Goal: Task Accomplishment & Management: Complete application form

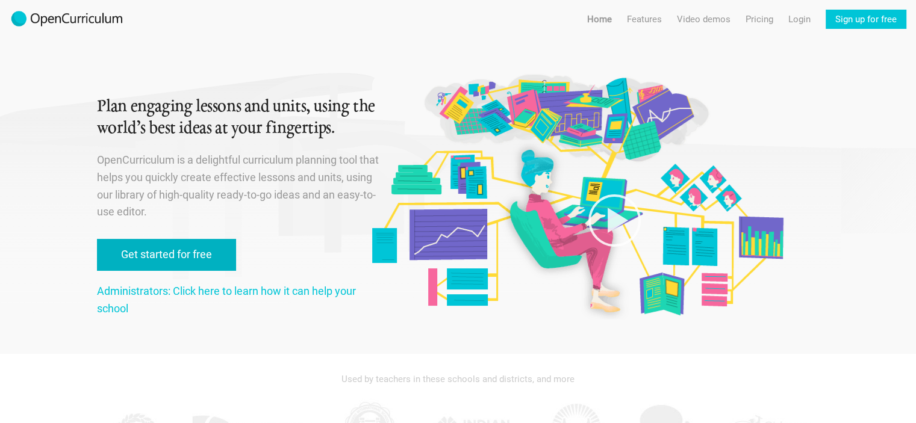
click at [184, 243] on link "Get started for free" at bounding box center [166, 255] width 139 height 32
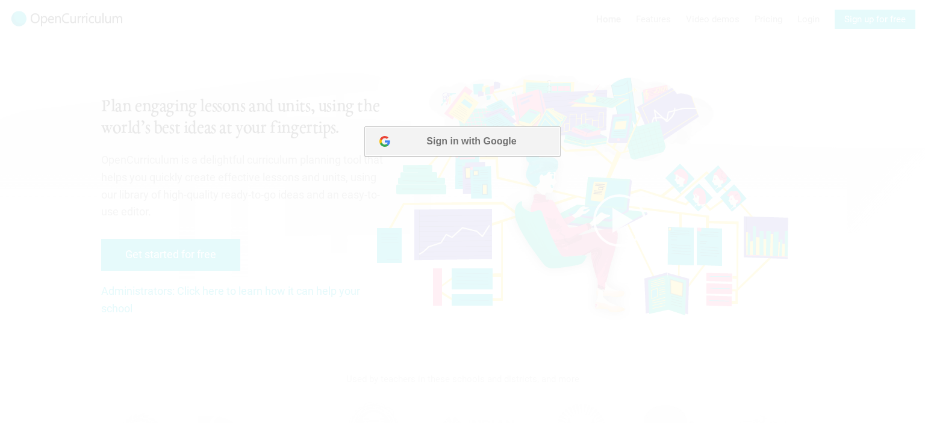
click at [447, 137] on button "Sign in with Google" at bounding box center [462, 141] width 196 height 30
click at [511, 141] on button "Sign in with Google" at bounding box center [462, 141] width 196 height 30
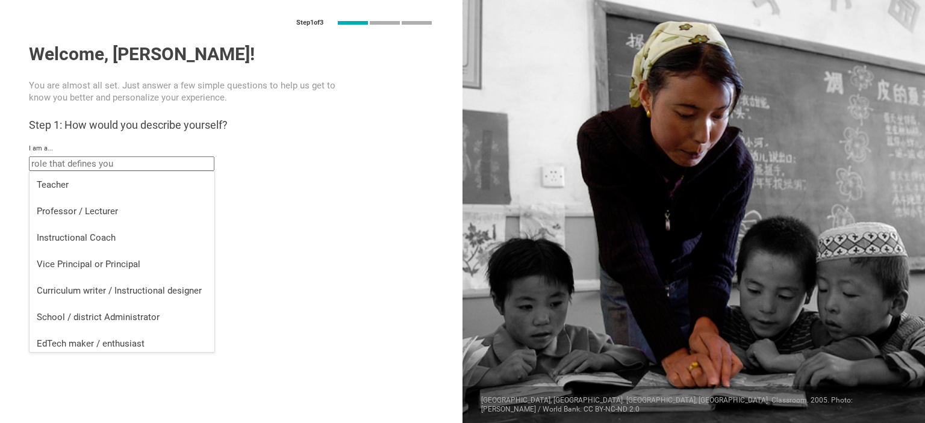
click at [164, 166] on input "text" at bounding box center [121, 164] width 185 height 14
click at [100, 188] on div "Teacher" at bounding box center [122, 185] width 170 height 12
type input "Teacher"
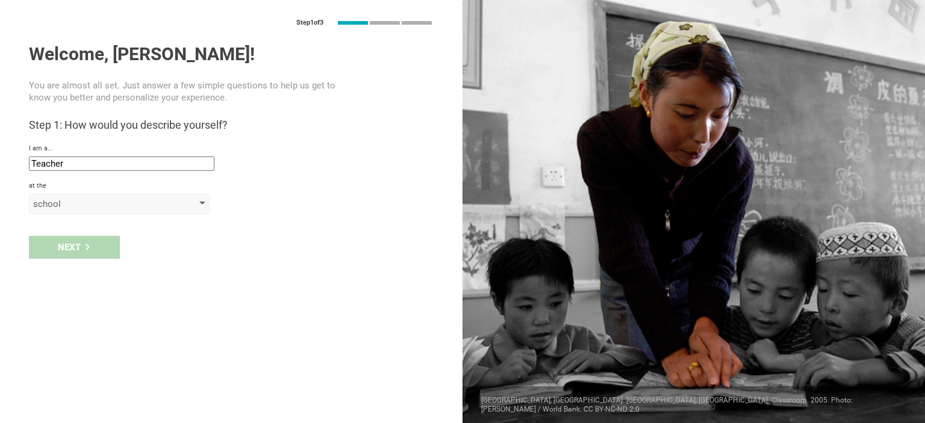
click at [90, 204] on div "school" at bounding box center [102, 204] width 138 height 12
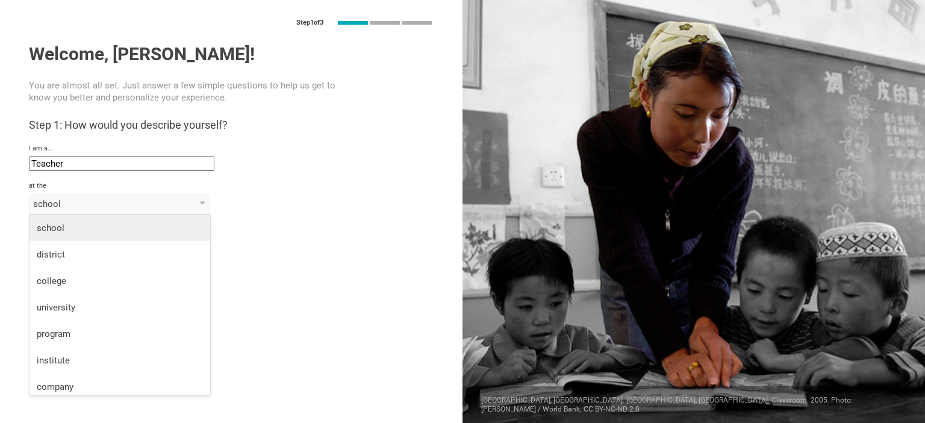
click at [81, 220] on li "school" at bounding box center [120, 228] width 181 height 26
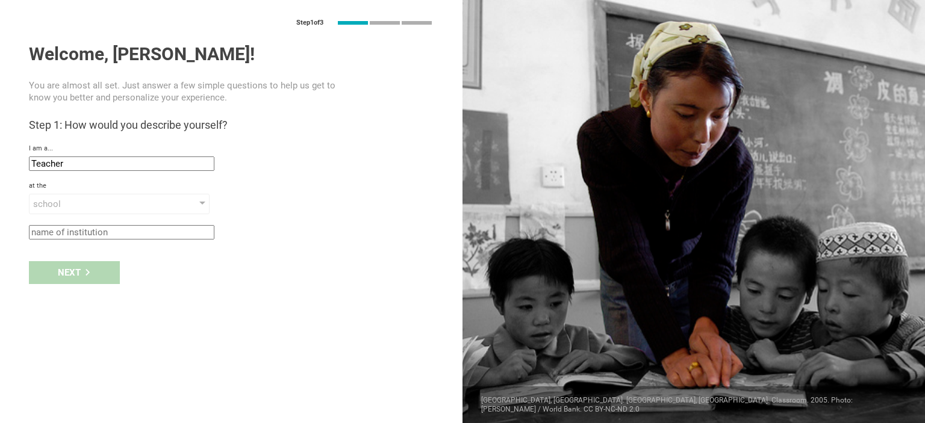
click at [75, 232] on input "text" at bounding box center [121, 232] width 185 height 14
type input "Moorbridge"
click at [50, 270] on div "Next" at bounding box center [74, 272] width 91 height 23
type input "[GEOGRAPHIC_DATA][PERSON_NAME], [GEOGRAPHIC_DATA] of [GEOGRAPHIC_DATA] and Nort…"
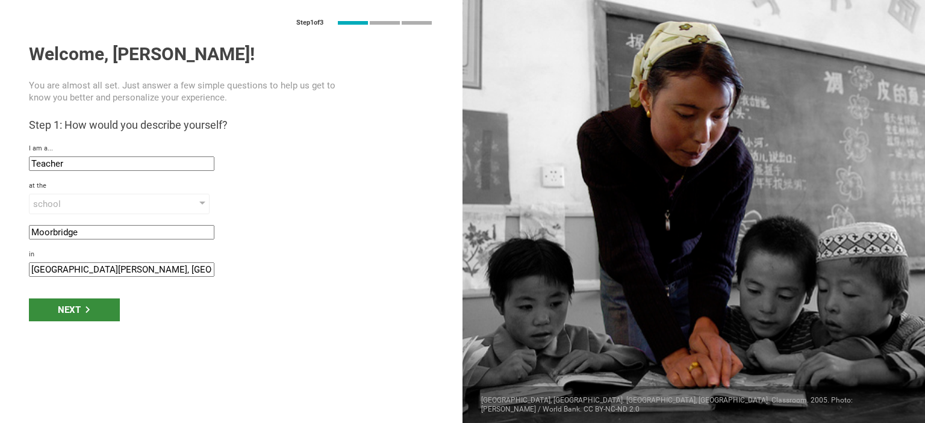
click at [82, 309] on div "Next" at bounding box center [74, 310] width 91 height 23
click at [80, 305] on div "Next" at bounding box center [74, 310] width 91 height 23
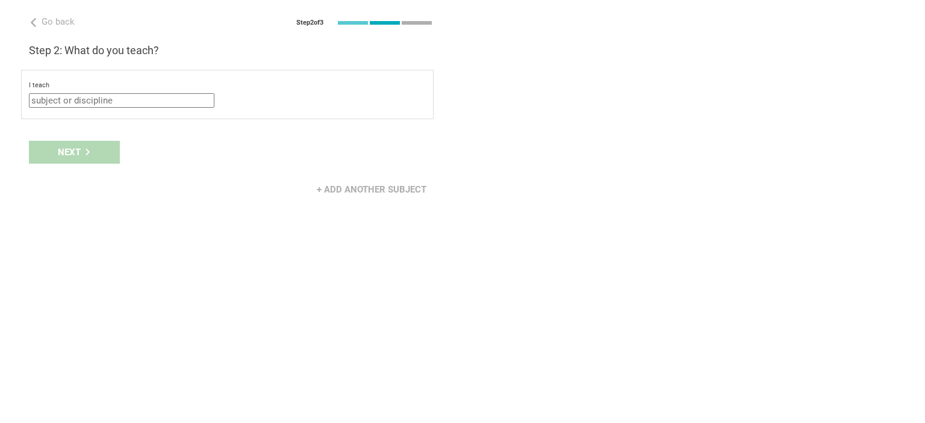
click at [144, 99] on input "text" at bounding box center [121, 100] width 185 height 14
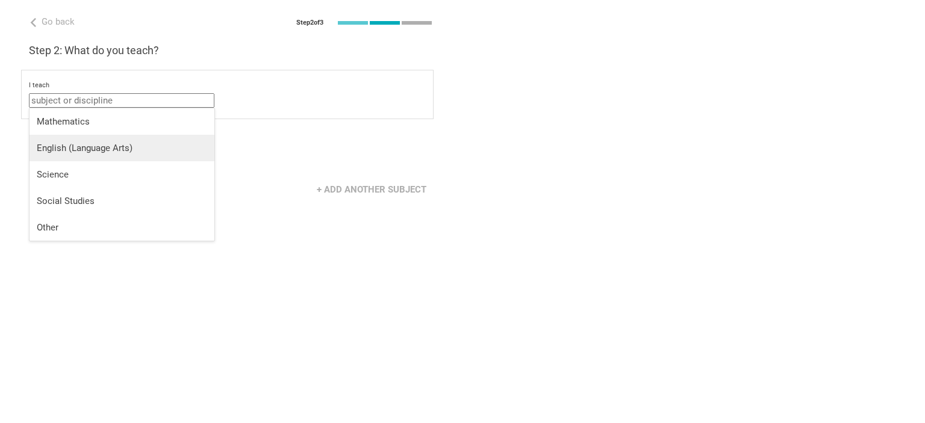
click at [120, 151] on div "English (Language Arts)" at bounding box center [122, 148] width 170 height 12
type input "English (Language Arts)"
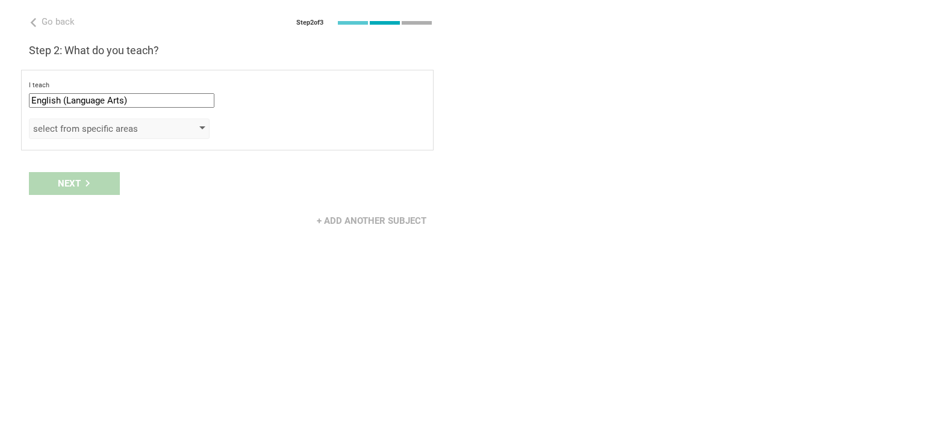
click at [113, 127] on div "select from specific areas" at bounding box center [102, 129] width 138 height 12
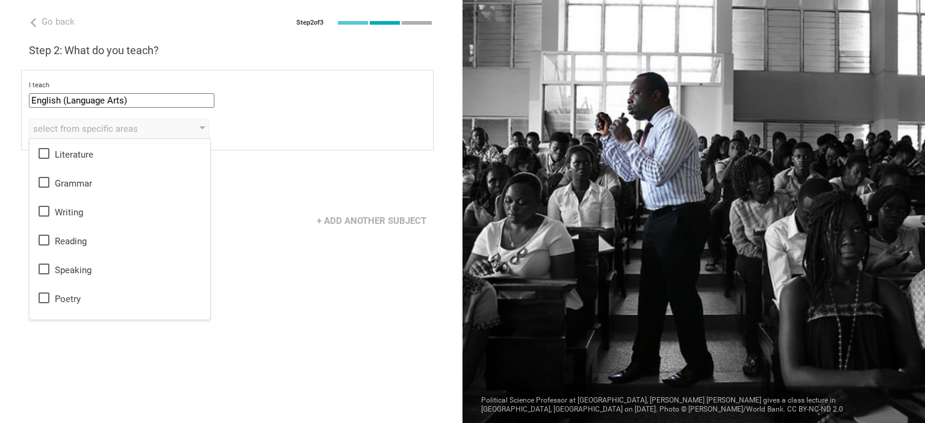
click at [244, 165] on div "Next" at bounding box center [231, 183] width 462 height 37
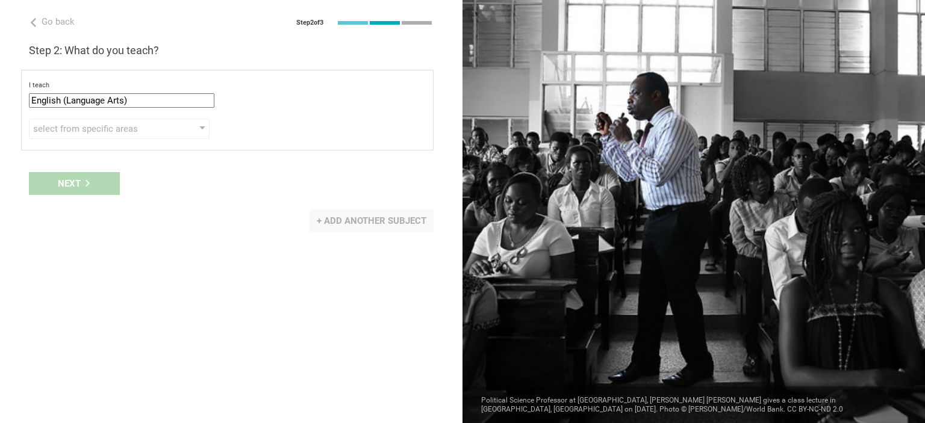
click at [347, 220] on div "+ Add another subject" at bounding box center [371, 221] width 124 height 23
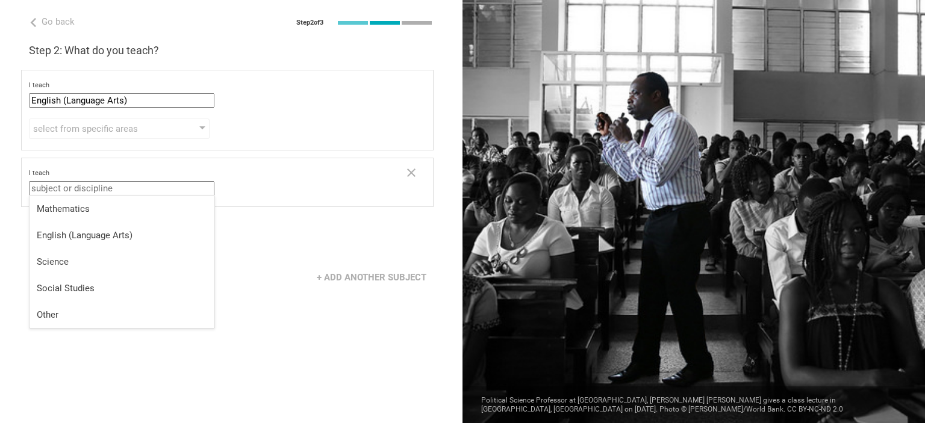
click at [150, 187] on input "text" at bounding box center [121, 188] width 185 height 14
click at [125, 207] on div "Mathematics" at bounding box center [122, 209] width 170 height 12
type input "Mathematics"
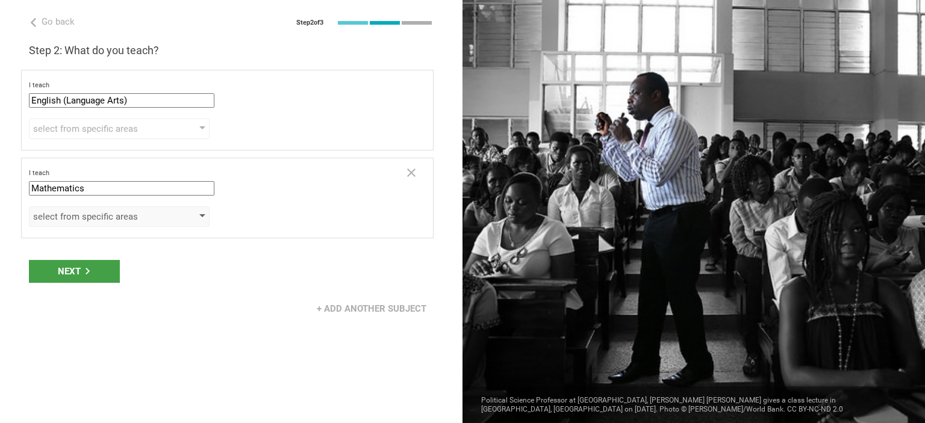
click at [98, 214] on div "select from specific areas" at bounding box center [102, 217] width 138 height 12
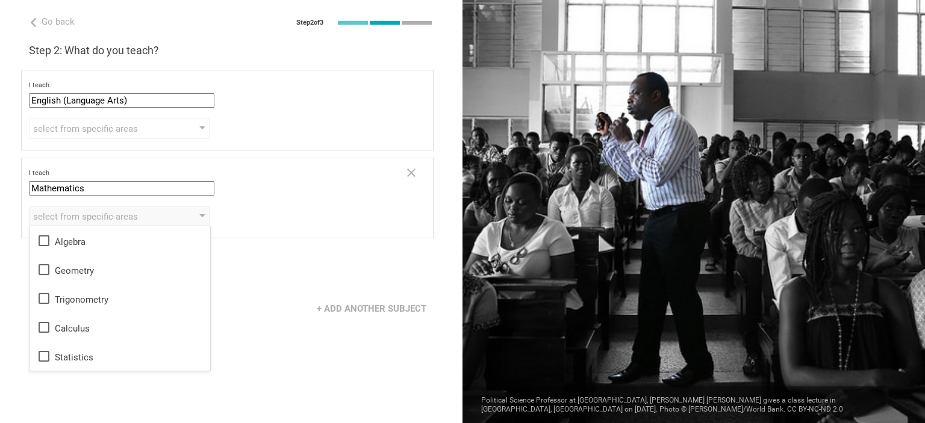
click at [247, 244] on div "Go back Step 2 of 3 Welcome, [PERSON_NAME]! You are almost all set. Just answer…" at bounding box center [231, 211] width 462 height 423
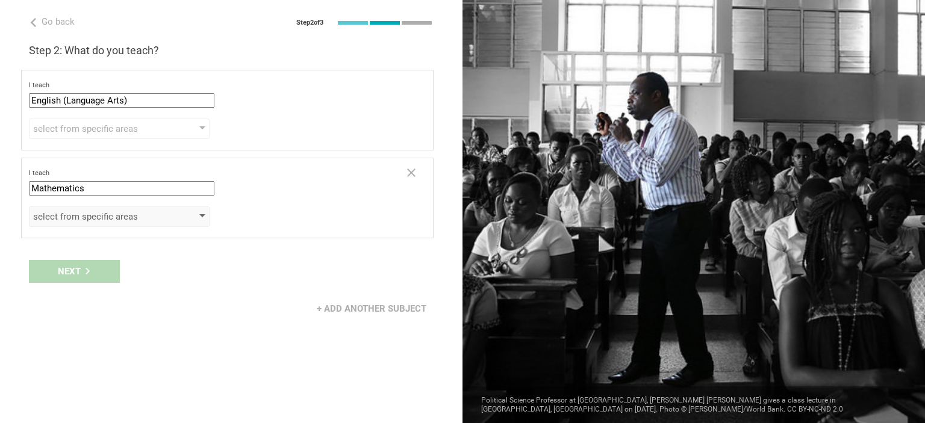
click at [95, 219] on div "select from specific areas" at bounding box center [102, 217] width 138 height 12
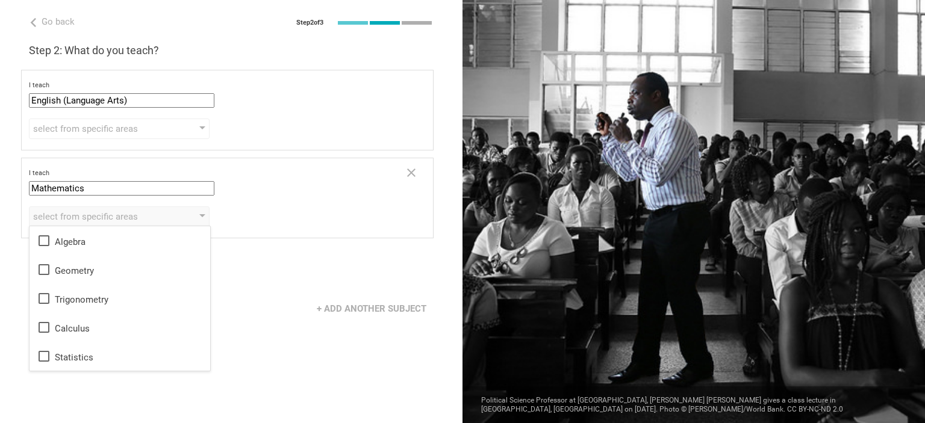
click at [282, 267] on div "Next" at bounding box center [231, 271] width 462 height 37
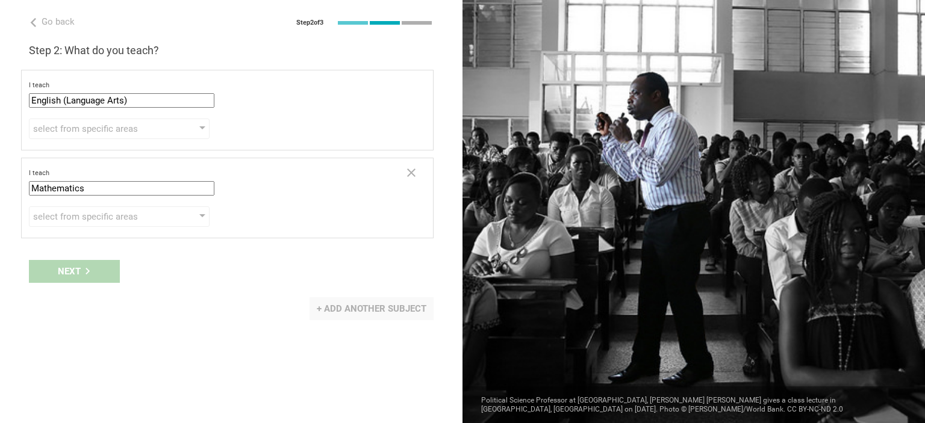
click at [349, 305] on div "+ Add another subject" at bounding box center [371, 308] width 124 height 23
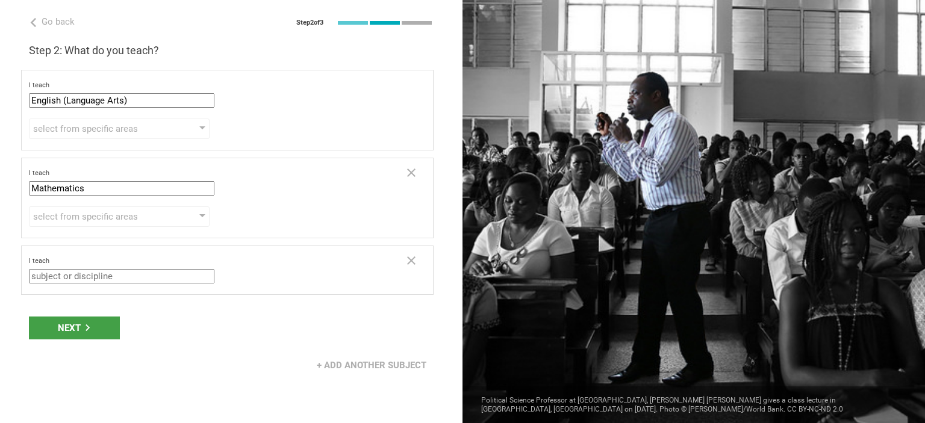
click at [111, 275] on input "text" at bounding box center [121, 276] width 185 height 14
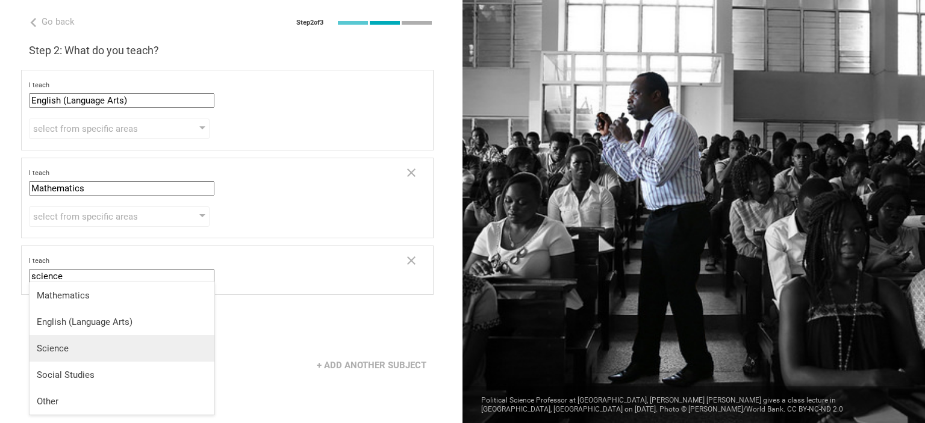
click at [92, 338] on li "Science" at bounding box center [122, 348] width 185 height 26
type input "Science"
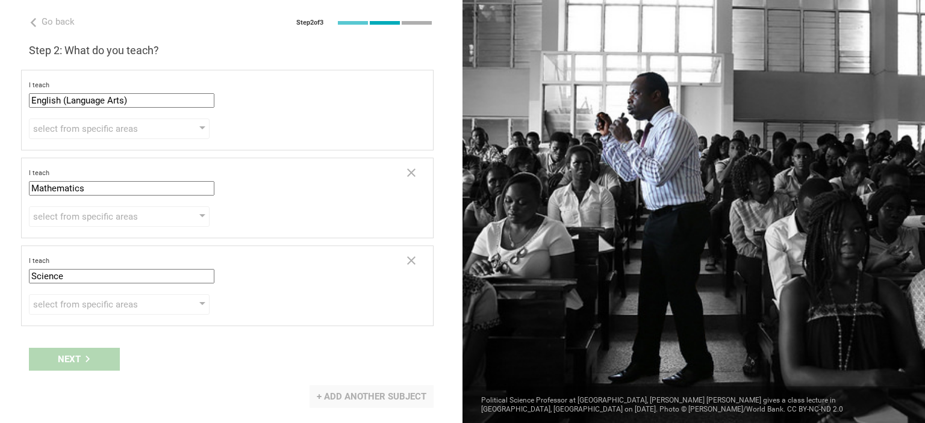
click at [395, 399] on div "+ Add another subject" at bounding box center [371, 396] width 124 height 23
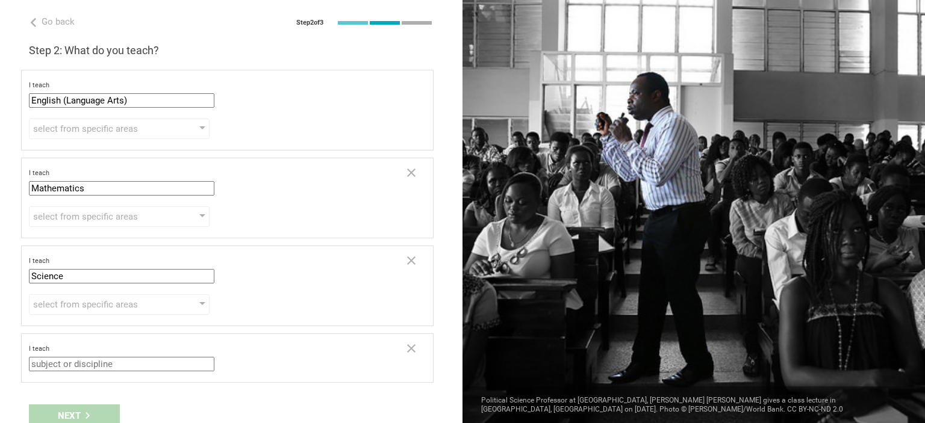
click at [153, 361] on input "text" at bounding box center [121, 364] width 185 height 14
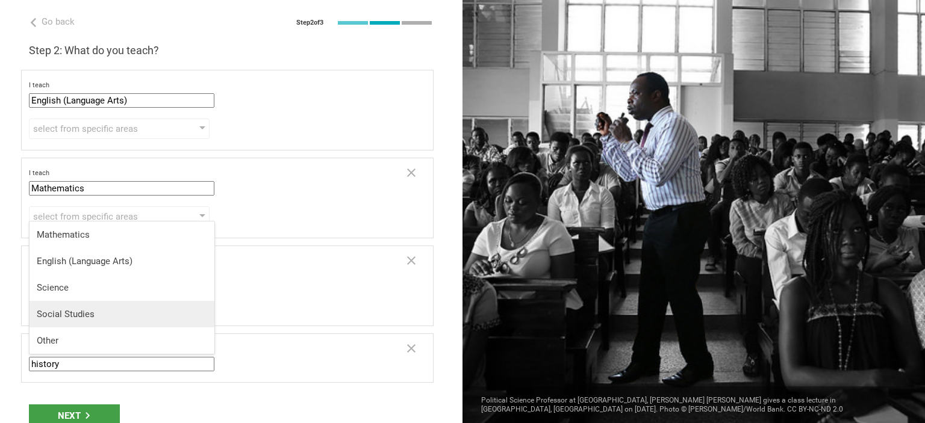
click at [101, 317] on div "Social Studies" at bounding box center [122, 314] width 170 height 12
type input "Social Studies"
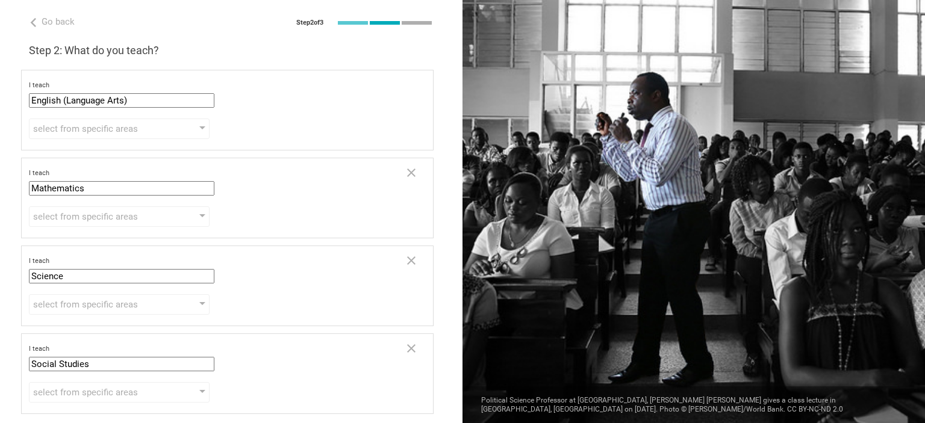
scroll to position [77, 0]
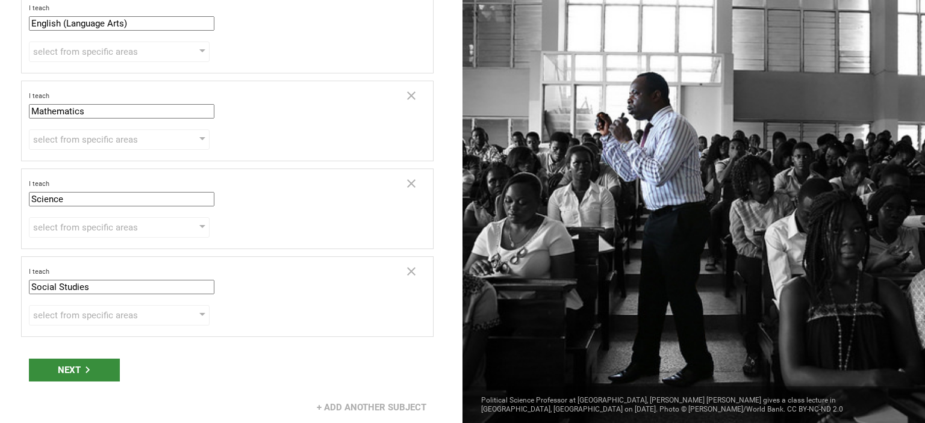
click at [67, 361] on div "Next" at bounding box center [74, 370] width 91 height 23
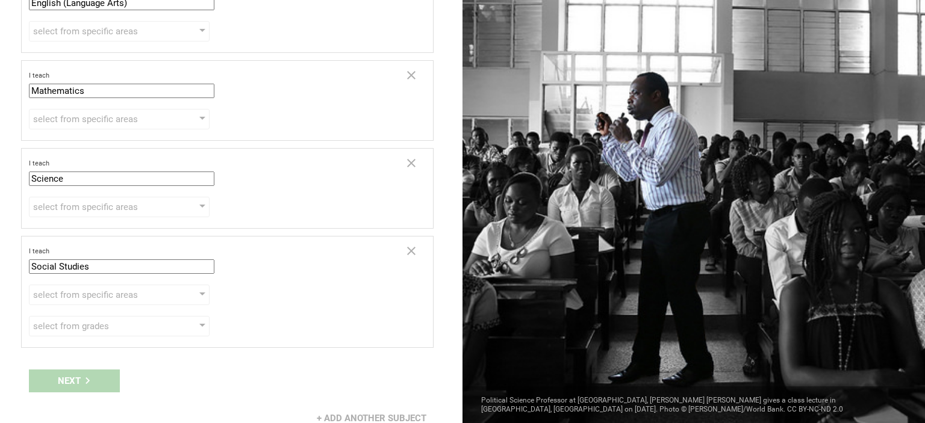
scroll to position [108, 0]
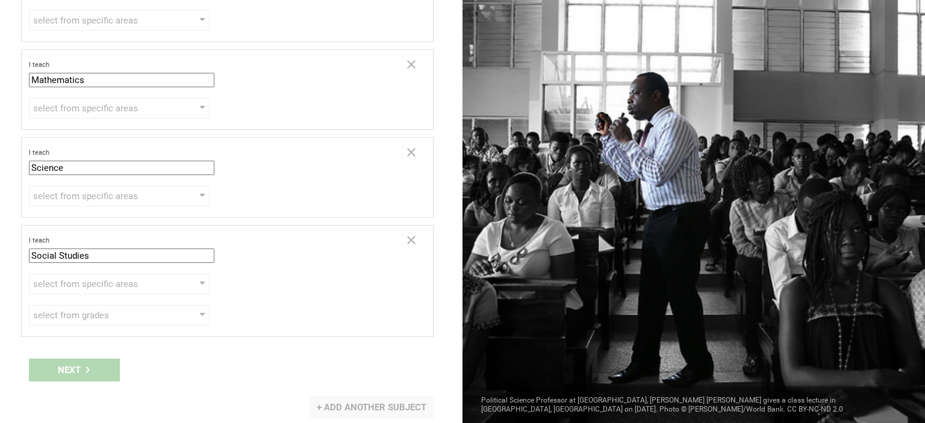
click at [369, 400] on div "+ Add another subject" at bounding box center [371, 407] width 124 height 23
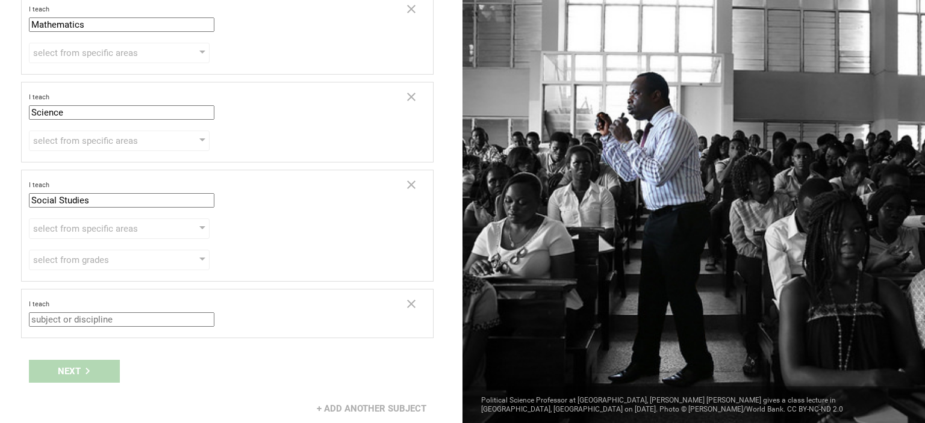
click at [69, 361] on div "Next" at bounding box center [231, 371] width 462 height 37
click at [404, 298] on icon at bounding box center [411, 304] width 14 height 14
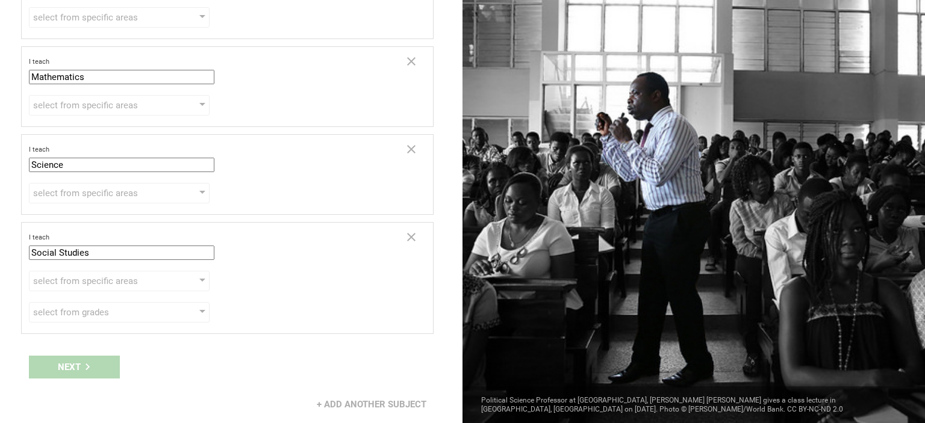
scroll to position [108, 0]
click at [94, 369] on div "Next" at bounding box center [231, 370] width 462 height 37
click at [82, 309] on div "select from grades" at bounding box center [102, 315] width 138 height 12
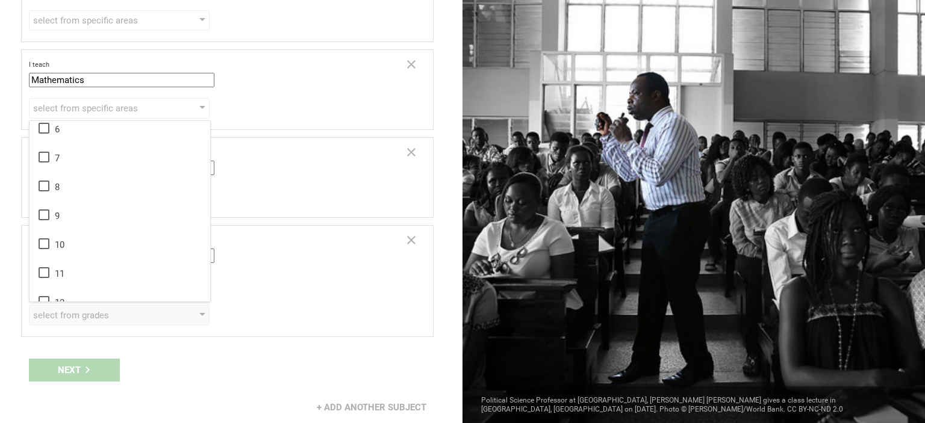
scroll to position [158, 0]
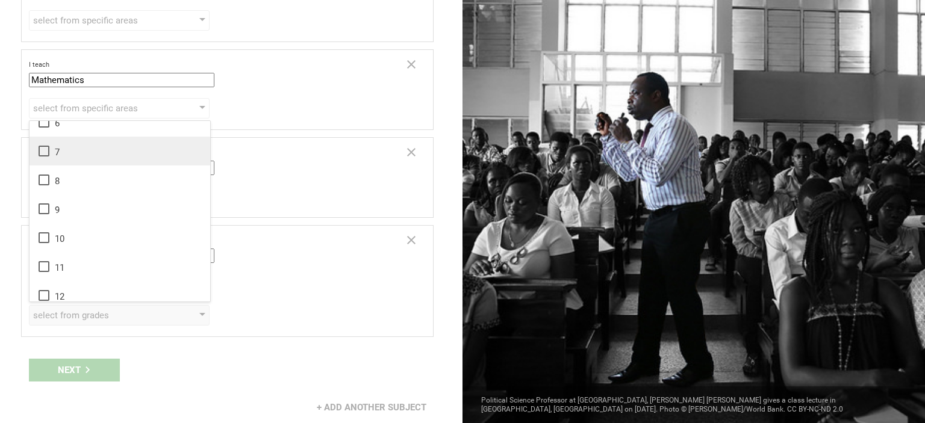
click at [55, 152] on div "7" at bounding box center [120, 151] width 166 height 14
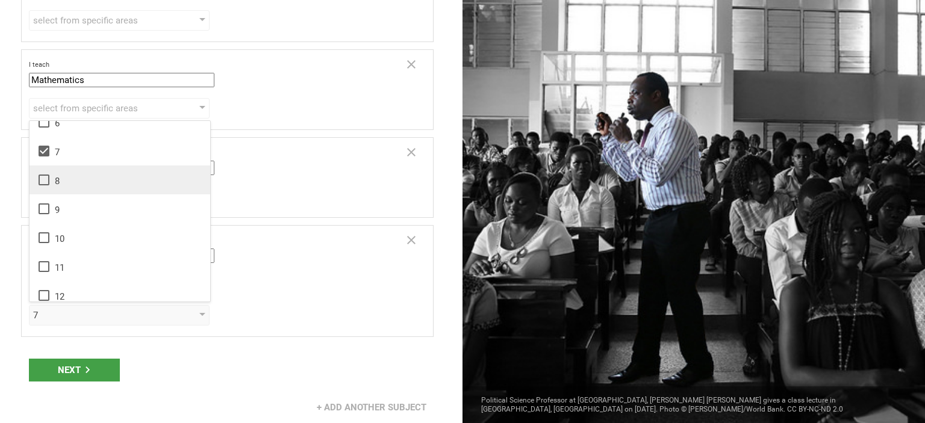
click at [48, 173] on icon at bounding box center [44, 180] width 14 height 14
click at [43, 127] on icon at bounding box center [44, 122] width 14 height 14
click at [75, 361] on div "Next" at bounding box center [74, 370] width 91 height 23
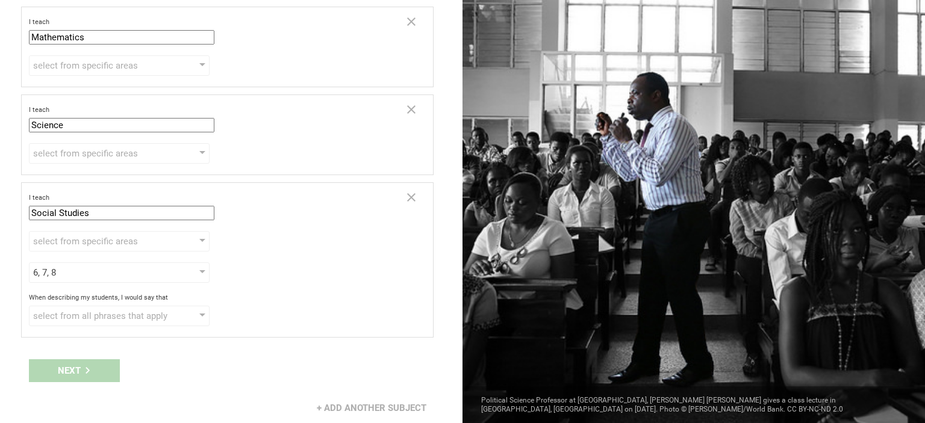
scroll to position [129, 0]
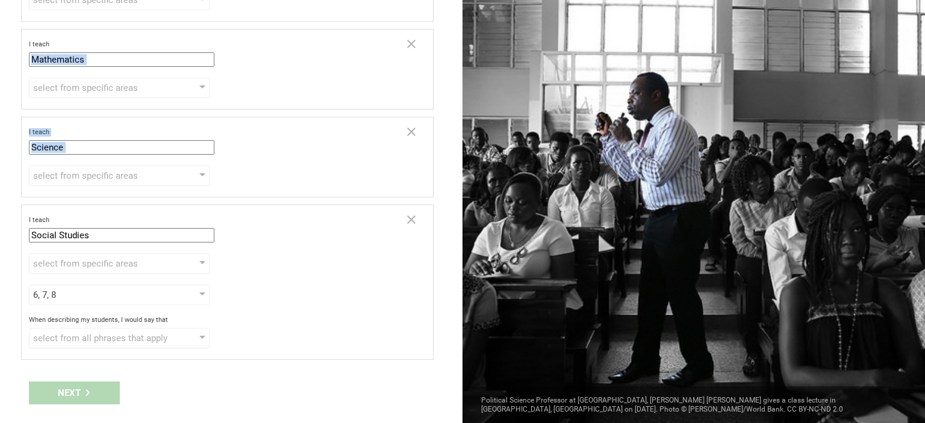
drag, startPoint x: 451, startPoint y: 173, endPoint x: 448, endPoint y: 47, distance: 125.9
click at [448, 47] on div "Go back Step 2 of 3 Welcome, [PERSON_NAME]! You are almost all set. Just answer…" at bounding box center [231, 211] width 462 height 423
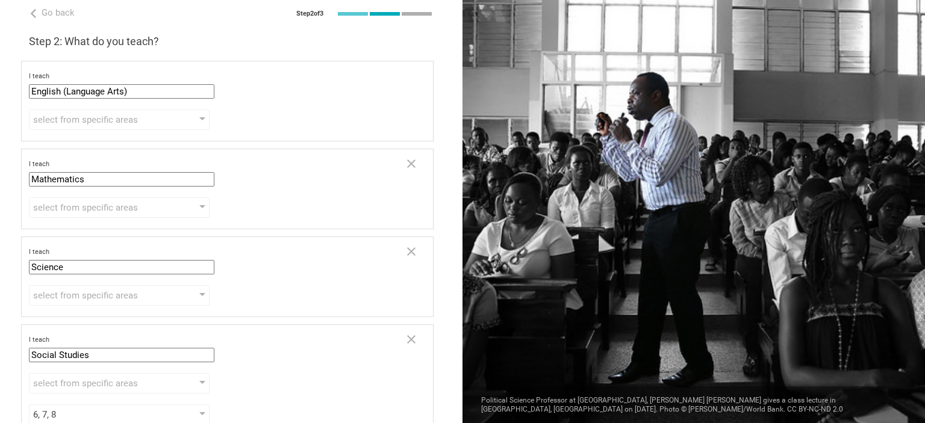
scroll to position [0, 0]
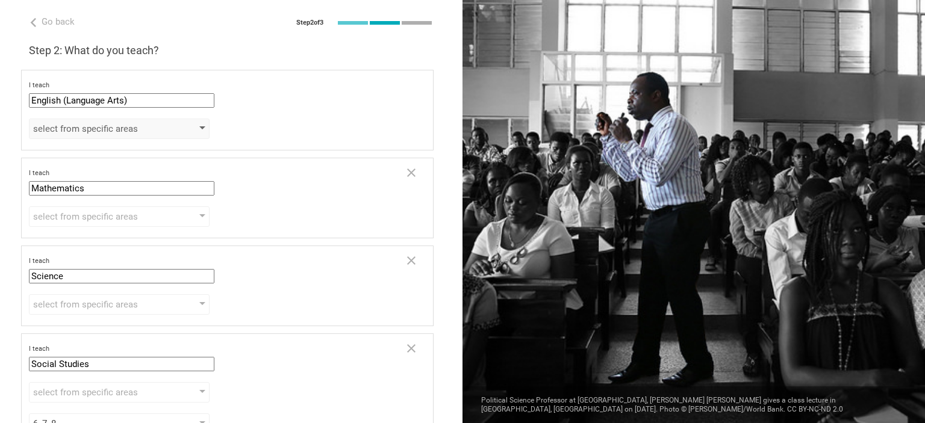
click at [196, 125] on div "select from specific areas" at bounding box center [119, 129] width 181 height 20
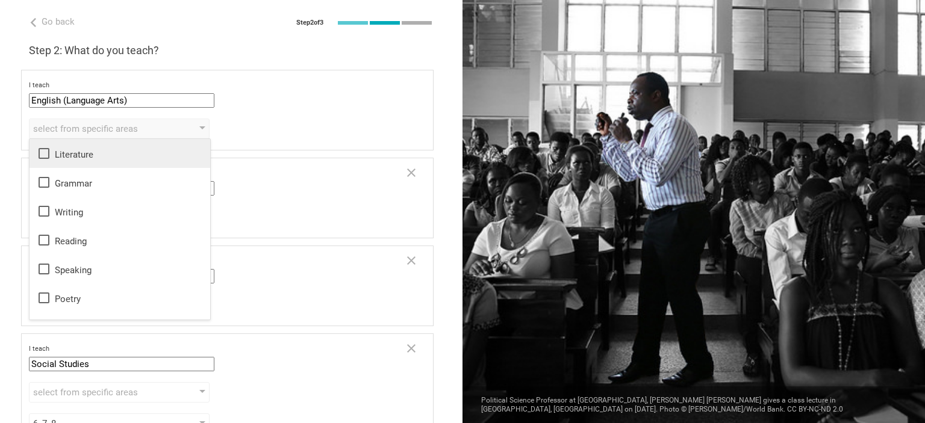
click at [43, 149] on icon at bounding box center [44, 153] width 11 height 11
click at [46, 182] on icon at bounding box center [44, 182] width 14 height 14
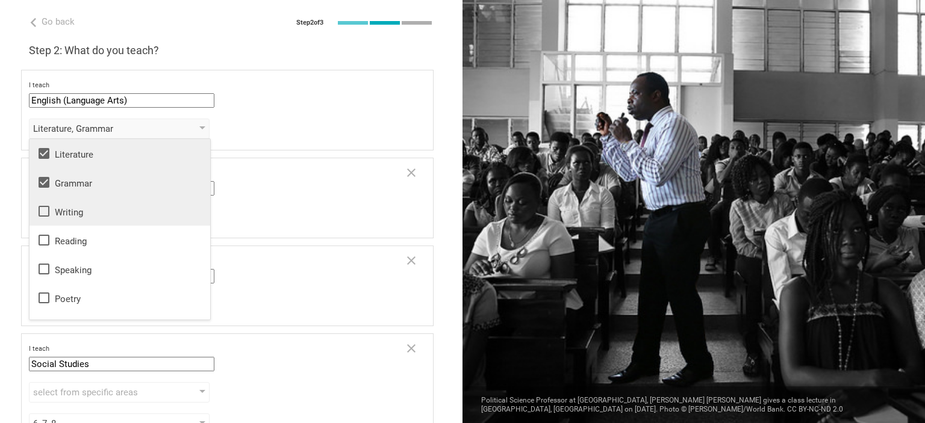
click at [45, 219] on li "Writing" at bounding box center [120, 211] width 181 height 29
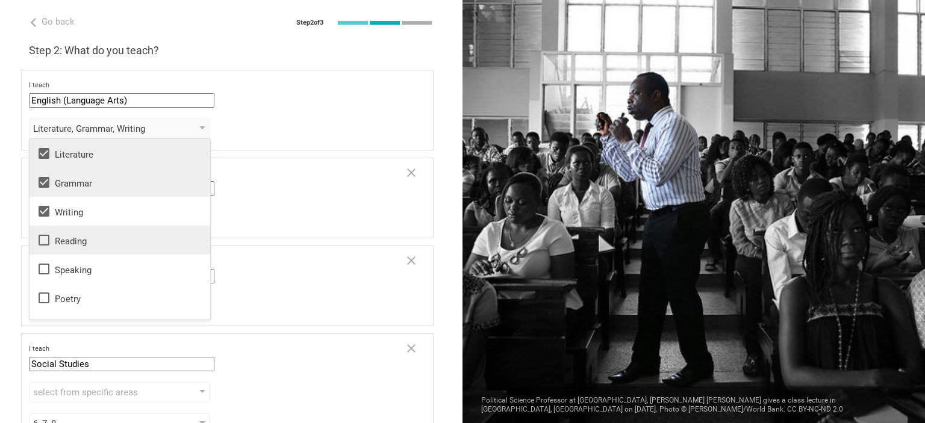
click at [42, 235] on icon at bounding box center [44, 240] width 11 height 11
click at [40, 276] on icon at bounding box center [44, 269] width 14 height 14
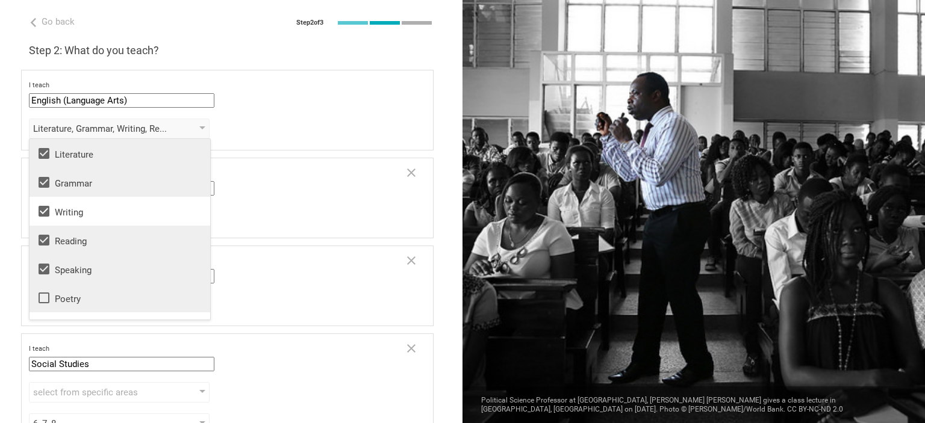
click at [45, 291] on icon at bounding box center [44, 298] width 14 height 14
click at [294, 216] on div "select from specific areas Algebra Geometry Trigonometry Calculus Statistics" at bounding box center [227, 217] width 397 height 20
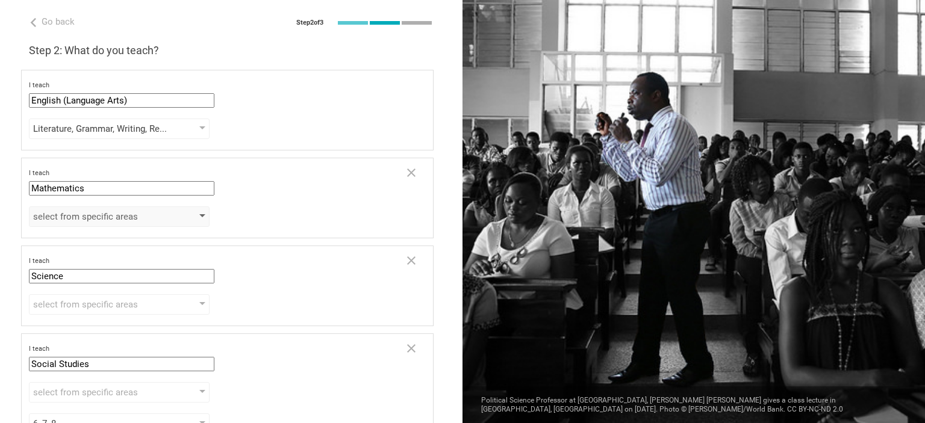
click at [111, 214] on div "select from specific areas" at bounding box center [102, 217] width 138 height 12
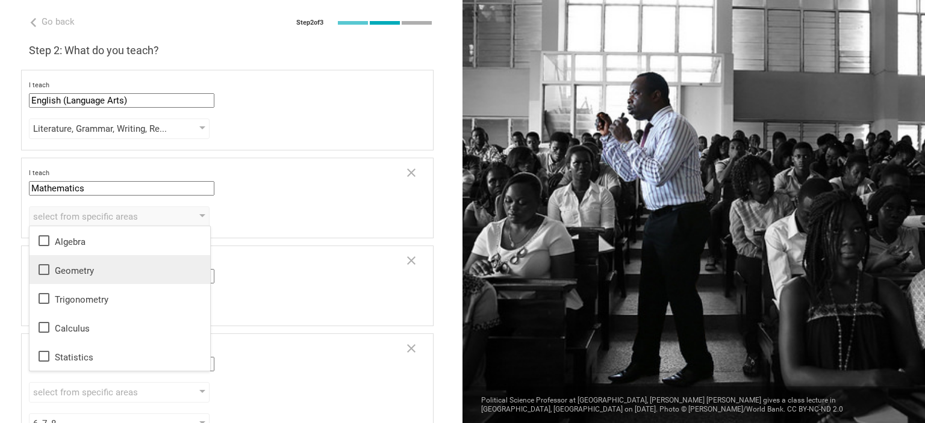
click at [75, 276] on li "Geometry" at bounding box center [120, 269] width 181 height 29
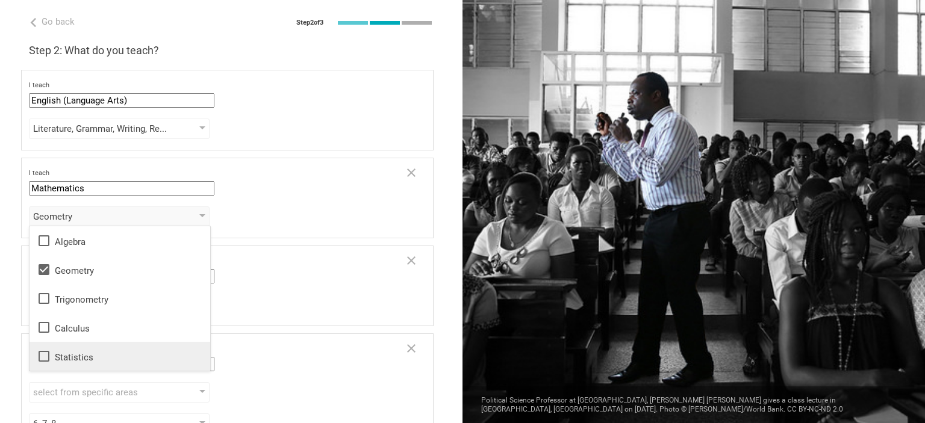
click at [87, 352] on div "Statistics" at bounding box center [120, 356] width 166 height 14
click at [285, 214] on div "Geometry, Statistics Algebra Geometry Trigonometry Calculus Statistics" at bounding box center [227, 217] width 397 height 20
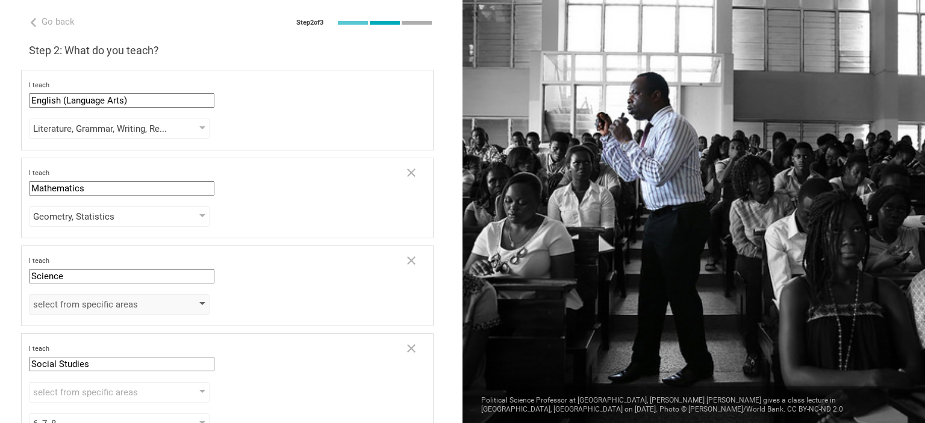
click at [130, 301] on div "select from specific areas" at bounding box center [102, 305] width 138 height 12
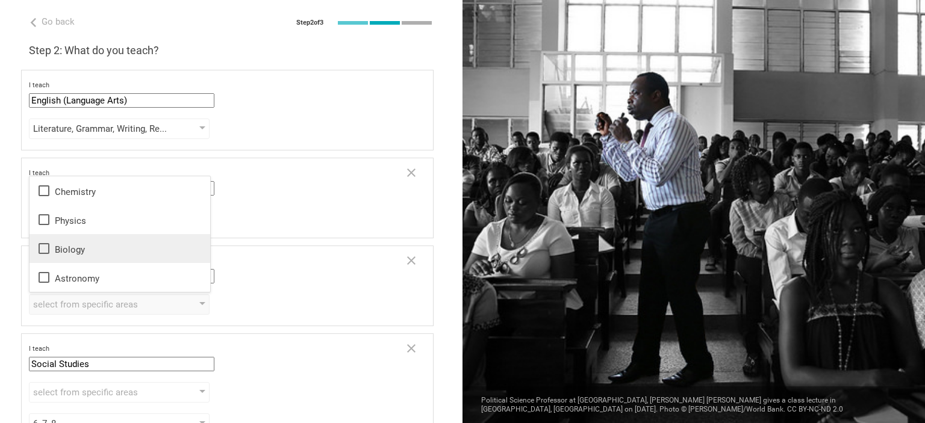
click at [82, 252] on div "Biology" at bounding box center [120, 248] width 166 height 14
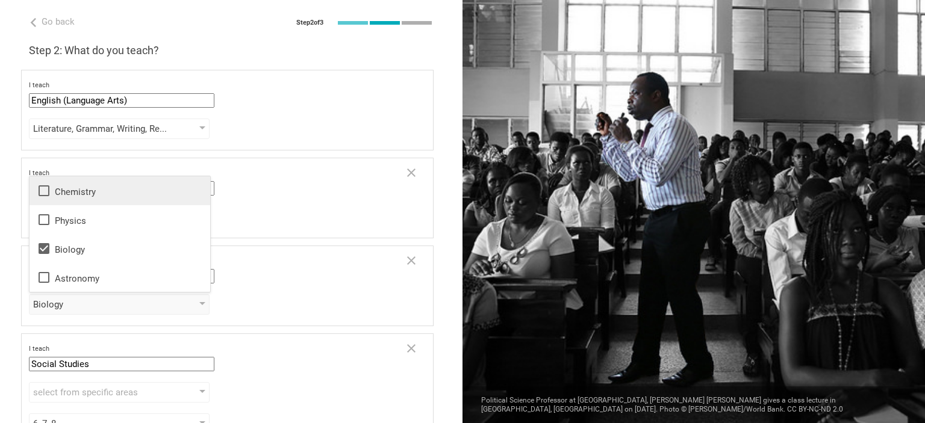
click at [75, 192] on div "Chemistry" at bounding box center [120, 191] width 166 height 14
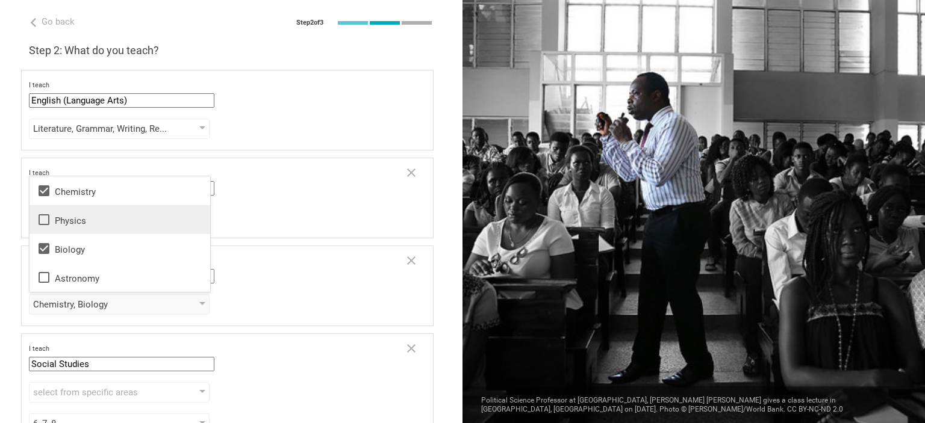
click at [77, 213] on div "Physics" at bounding box center [120, 220] width 166 height 14
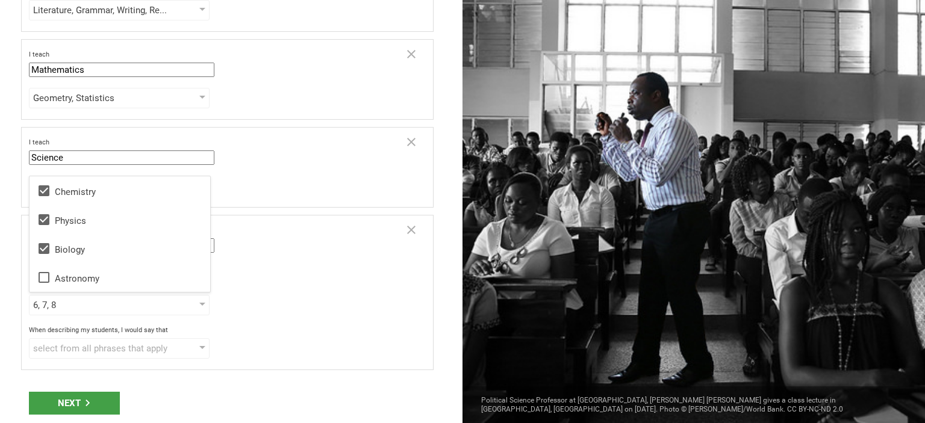
scroll to position [151, 0]
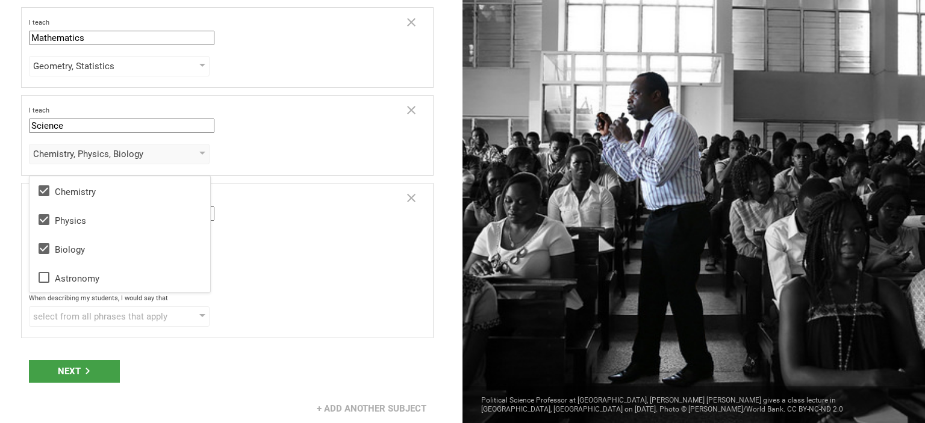
click at [78, 380] on div "Next" at bounding box center [231, 371] width 462 height 37
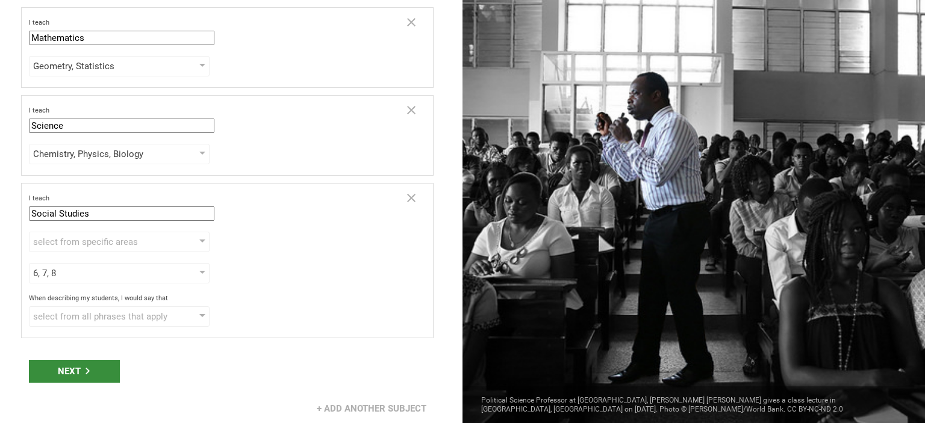
click at [60, 360] on div "Next" at bounding box center [74, 371] width 91 height 23
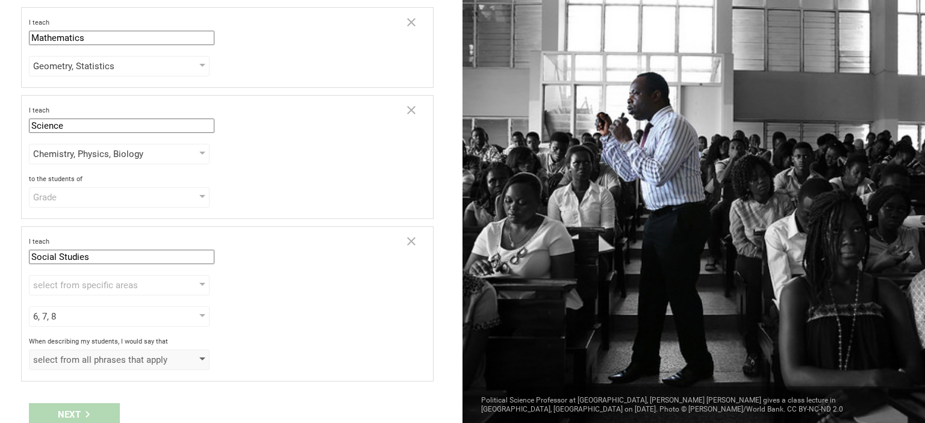
click at [113, 361] on div "select from all phrases that apply" at bounding box center [102, 360] width 138 height 12
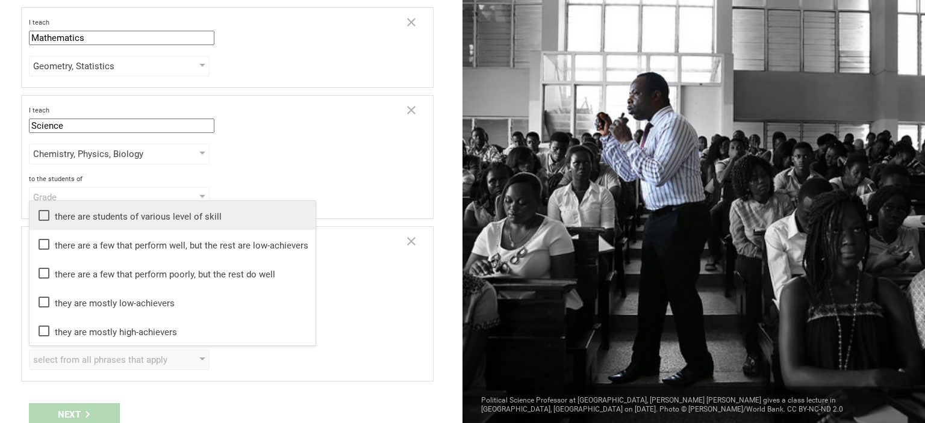
click at [43, 219] on icon at bounding box center [44, 215] width 14 height 14
click at [68, 405] on div "Next" at bounding box center [74, 414] width 91 height 23
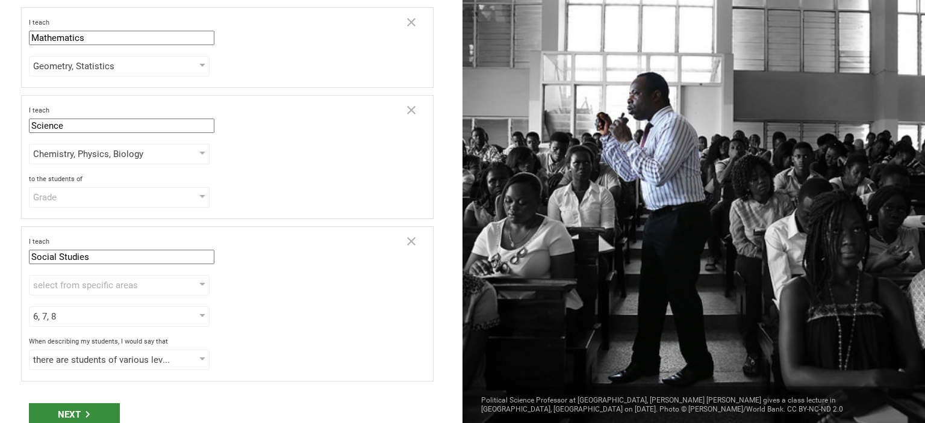
click at [68, 405] on div "Next" at bounding box center [74, 414] width 91 height 23
click at [74, 409] on div "Next" at bounding box center [74, 414] width 91 height 23
click at [65, 199] on div "Grade" at bounding box center [102, 197] width 138 height 12
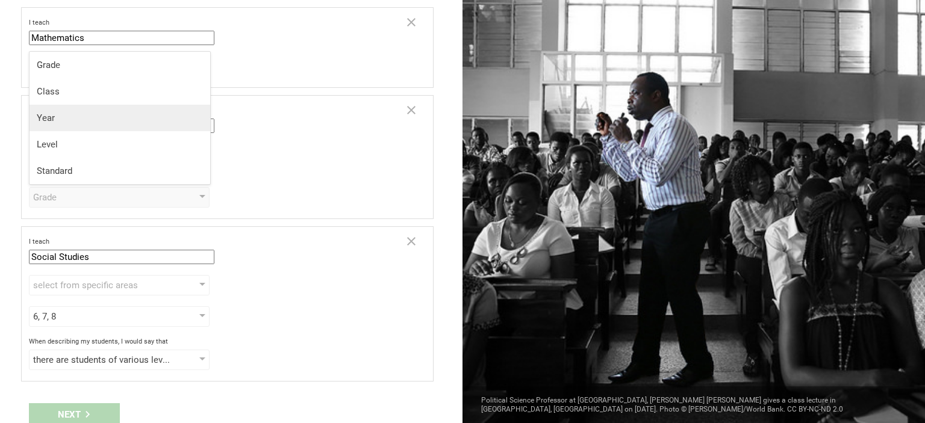
click at [51, 126] on li "Year" at bounding box center [120, 118] width 181 height 26
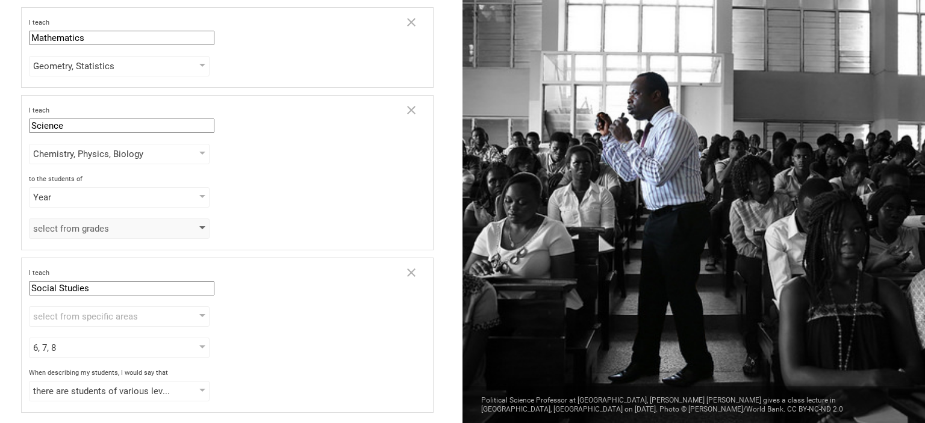
click at [77, 223] on div "select from grades" at bounding box center [102, 229] width 138 height 12
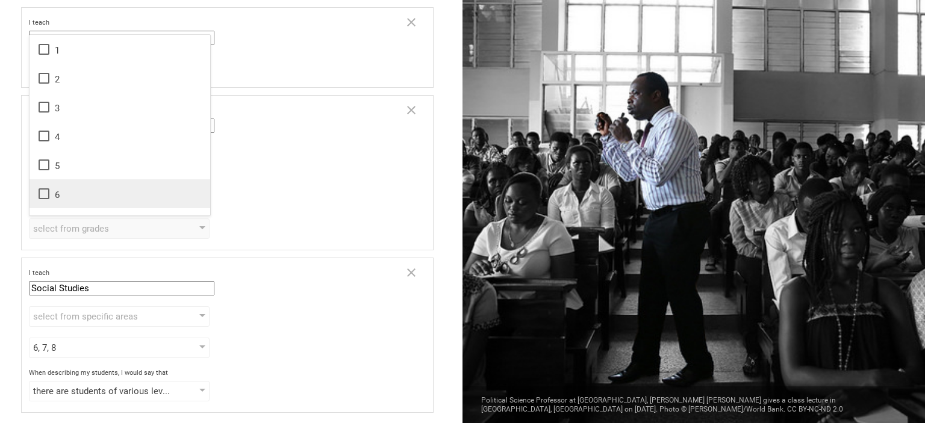
click at [45, 194] on icon at bounding box center [44, 194] width 14 height 14
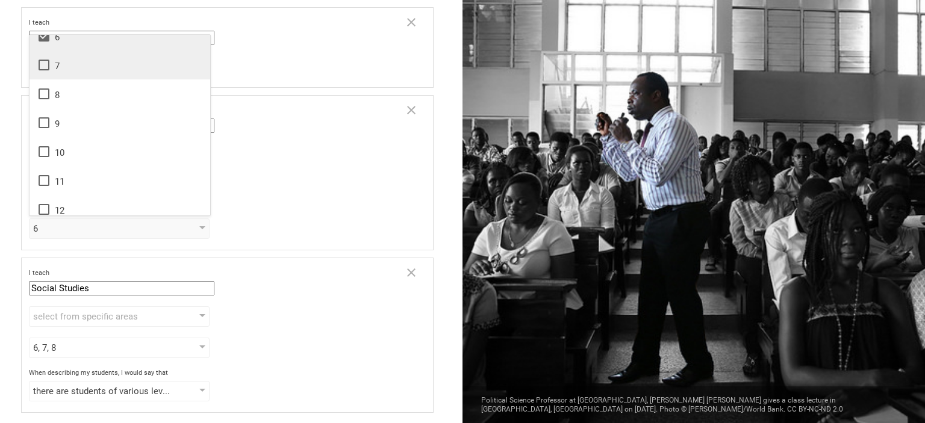
click at [43, 67] on icon at bounding box center [44, 65] width 14 height 14
click at [43, 96] on icon at bounding box center [44, 94] width 14 height 14
click at [267, 194] on div "Year Grade Class Year Level Standard" at bounding box center [227, 197] width 397 height 20
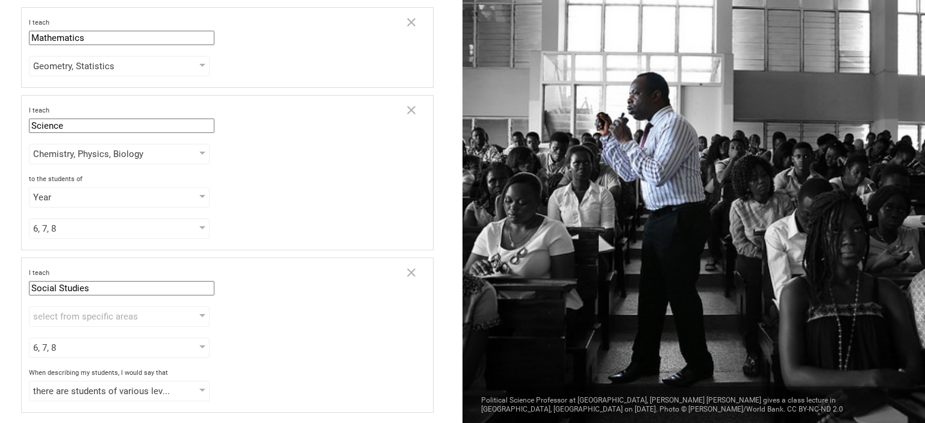
scroll to position [225, 0]
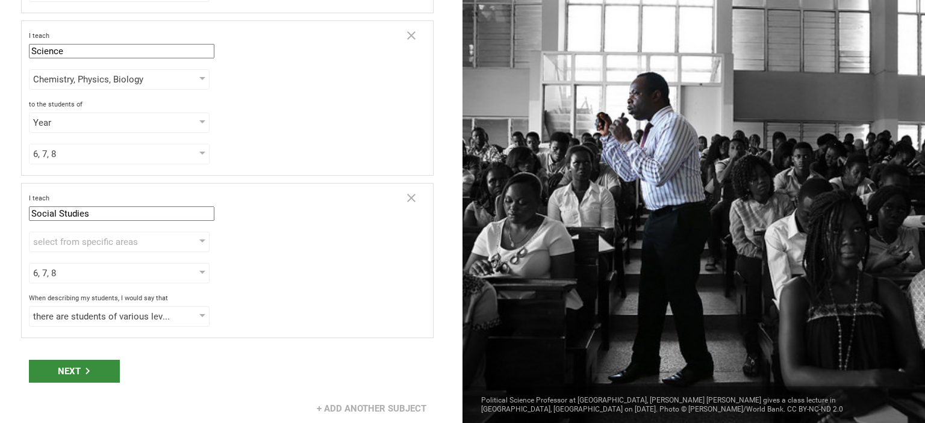
click at [87, 360] on div "Next" at bounding box center [74, 371] width 91 height 23
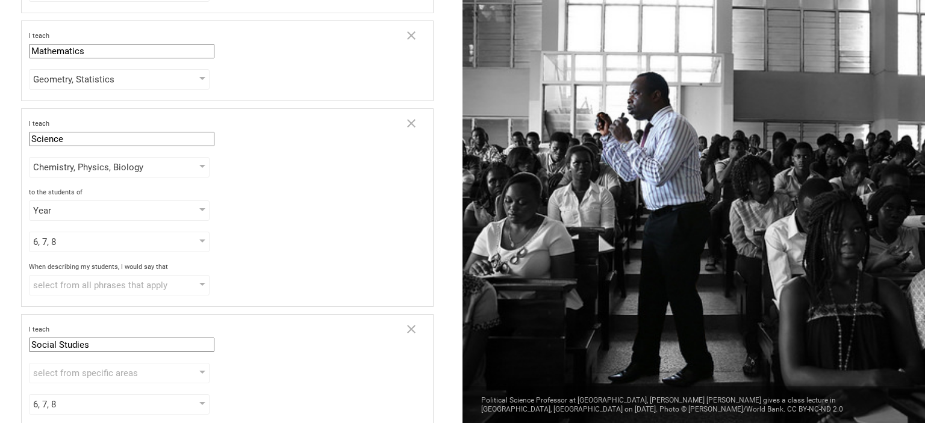
scroll to position [269, 0]
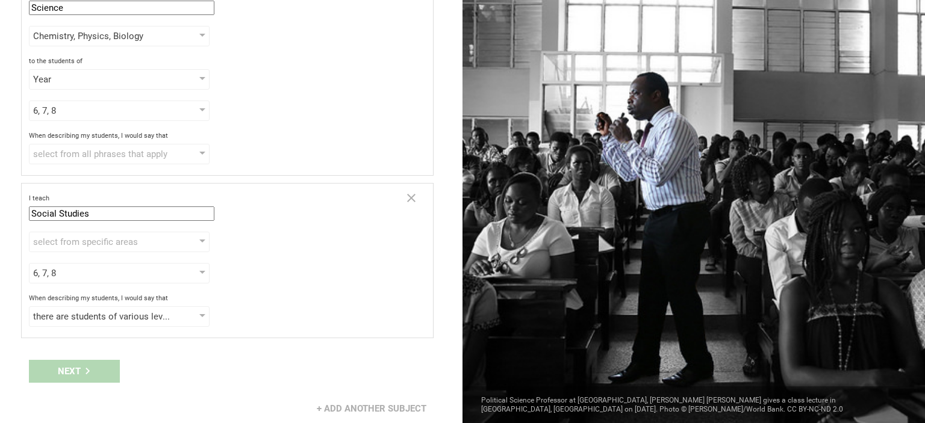
click at [74, 372] on div "Next" at bounding box center [231, 371] width 462 height 37
click at [79, 154] on div "select from all phrases that apply" at bounding box center [102, 154] width 138 height 12
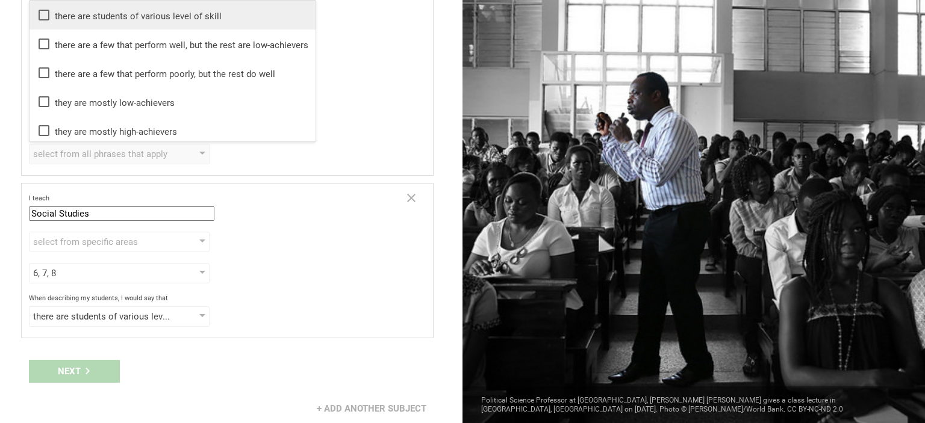
click at [58, 21] on div "there are students of various level of skill" at bounding box center [173, 15] width 272 height 14
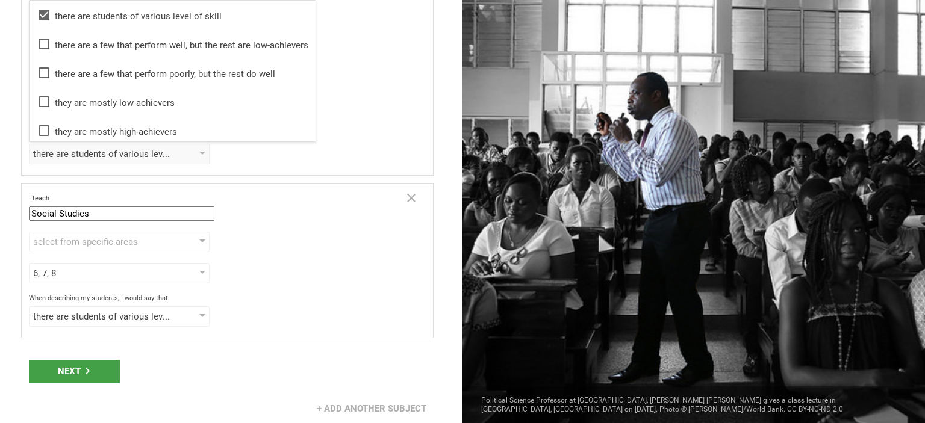
click at [334, 146] on div "there are students of various level of skill there are students of various leve…" at bounding box center [227, 154] width 397 height 20
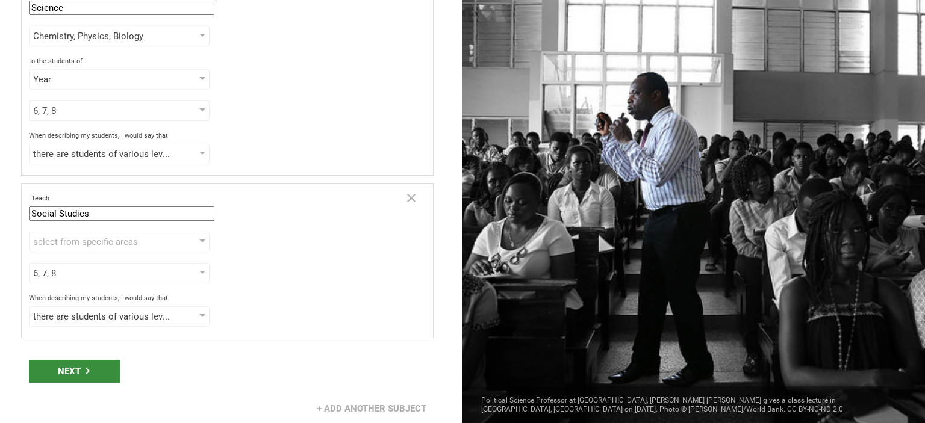
click at [94, 364] on div "Next" at bounding box center [74, 371] width 91 height 23
click at [72, 361] on div "Next" at bounding box center [74, 371] width 91 height 23
click at [78, 364] on div "Next" at bounding box center [74, 371] width 91 height 23
click at [96, 362] on div "Next" at bounding box center [74, 371] width 91 height 23
click at [74, 367] on div "Next" at bounding box center [74, 371] width 91 height 23
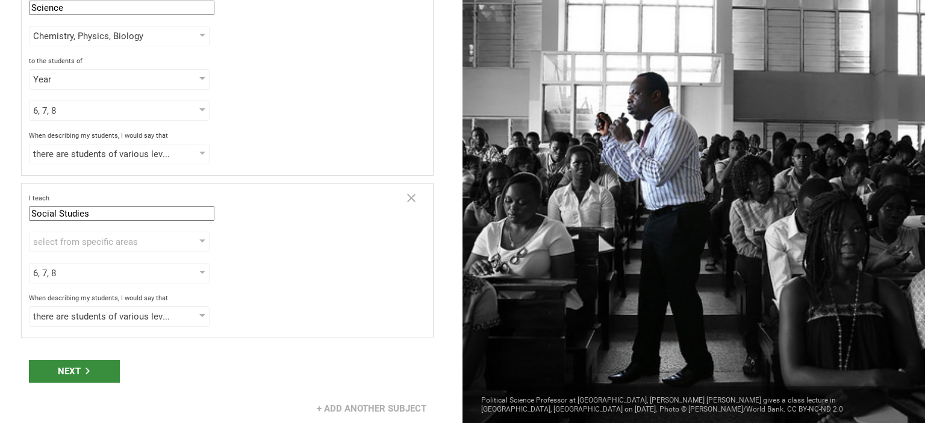
click at [74, 367] on div "Next" at bounding box center [74, 371] width 91 height 23
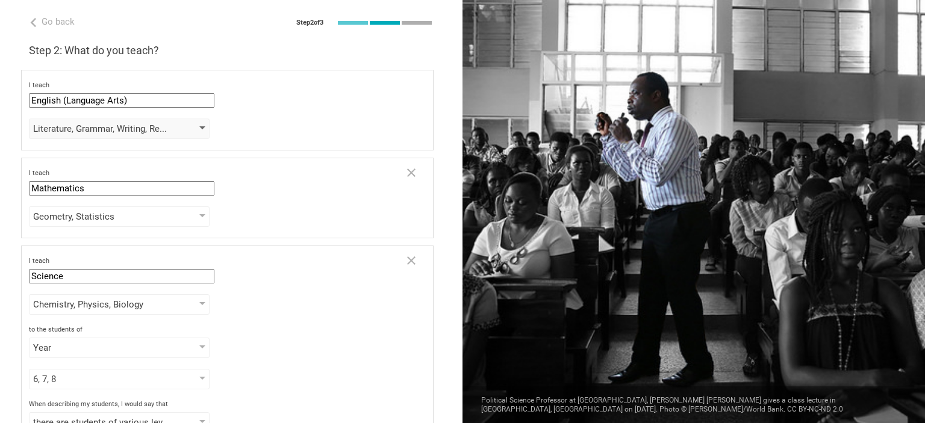
click at [91, 131] on div "Literature, Grammar, Writing, Reading, Speaking, Poetry" at bounding box center [102, 129] width 138 height 12
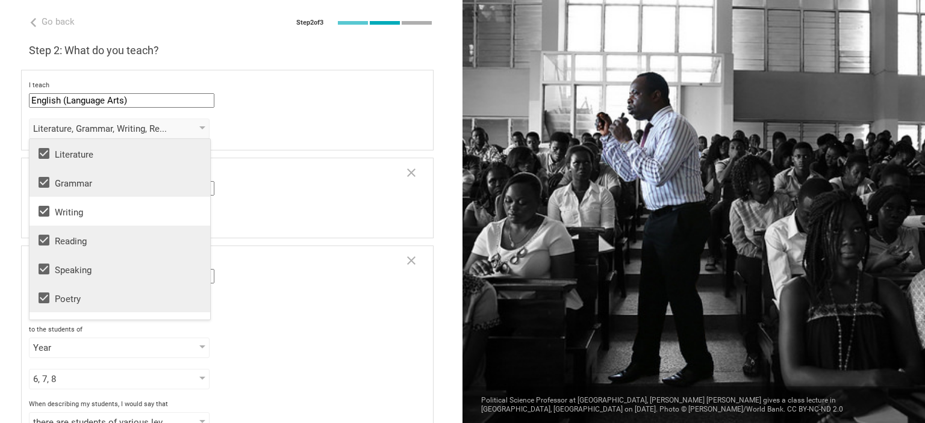
scroll to position [22, 0]
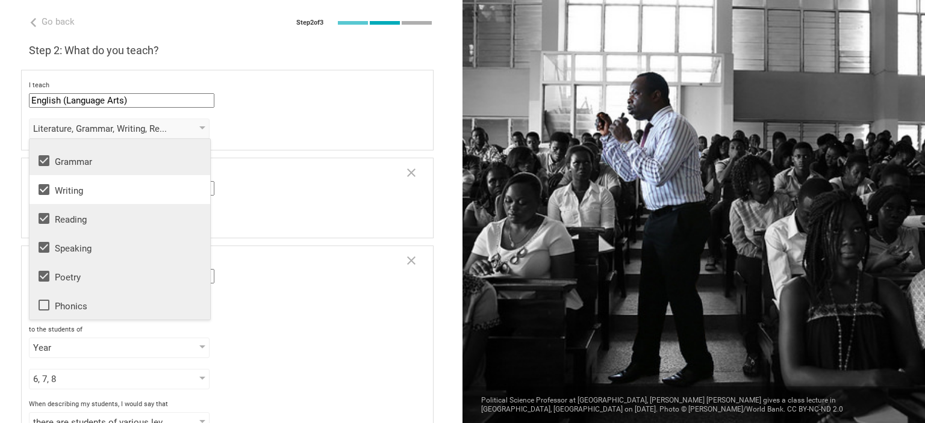
click at [84, 306] on div "Phonics" at bounding box center [120, 305] width 166 height 14
click at [269, 210] on div "Geometry, Statistics Algebra Geometry Trigonometry Calculus Statistics" at bounding box center [227, 217] width 397 height 20
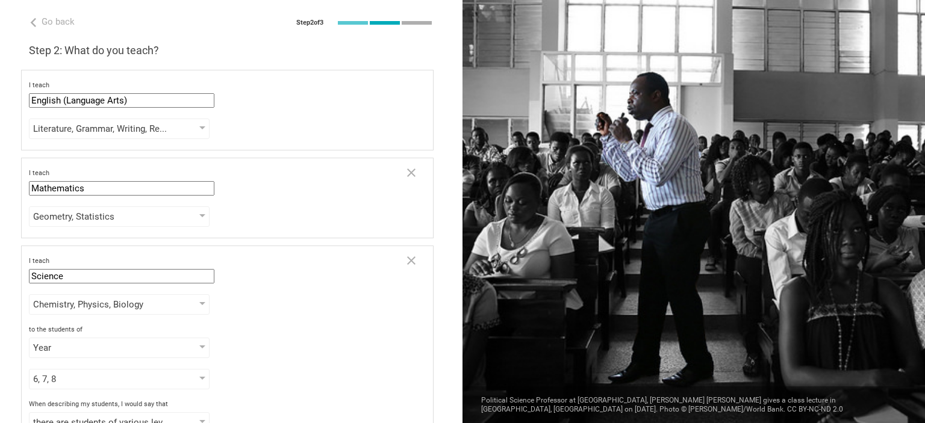
click at [281, 146] on div "I teach English (Language Arts) Mathematics English (Language Arts) Science Soc…" at bounding box center [227, 110] width 412 height 81
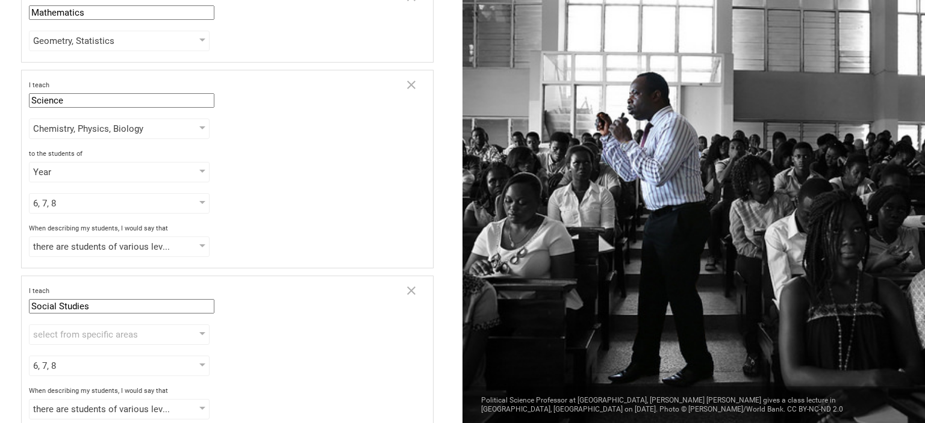
scroll to position [269, 0]
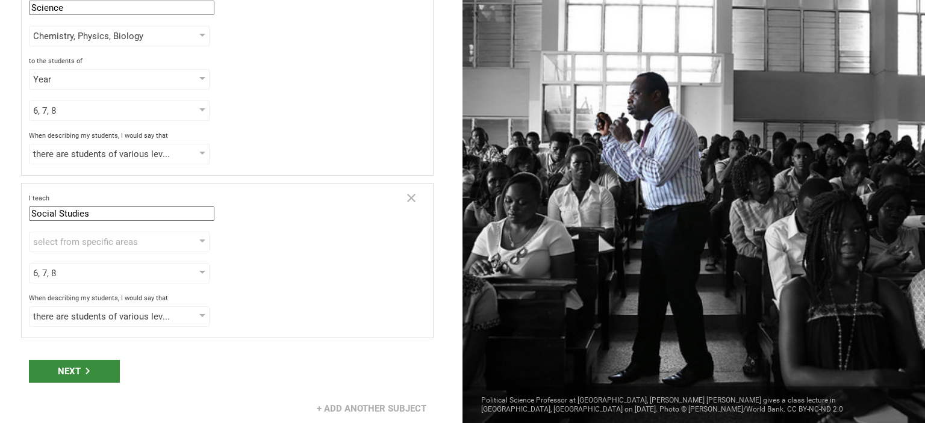
click at [88, 360] on div "Next" at bounding box center [74, 371] width 91 height 23
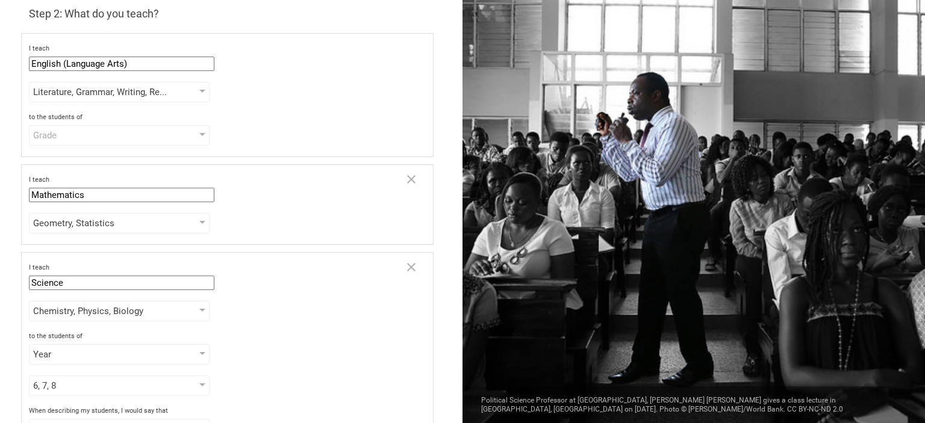
scroll to position [17, 0]
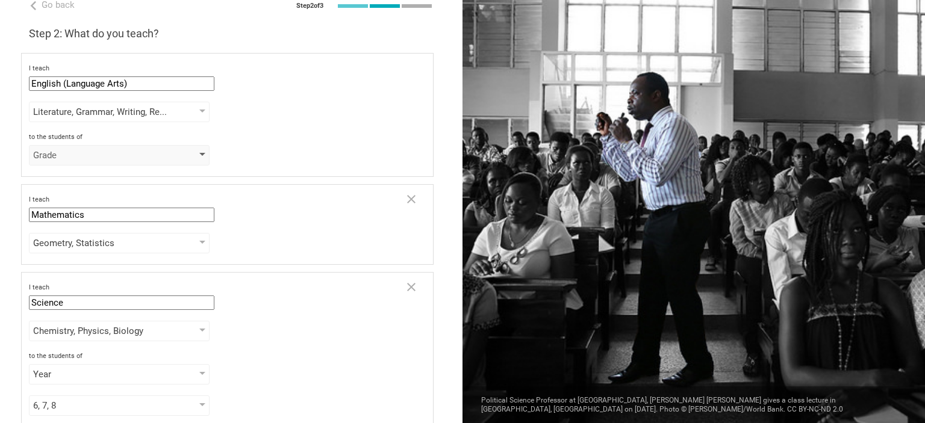
click at [47, 156] on div "Grade" at bounding box center [102, 155] width 138 height 12
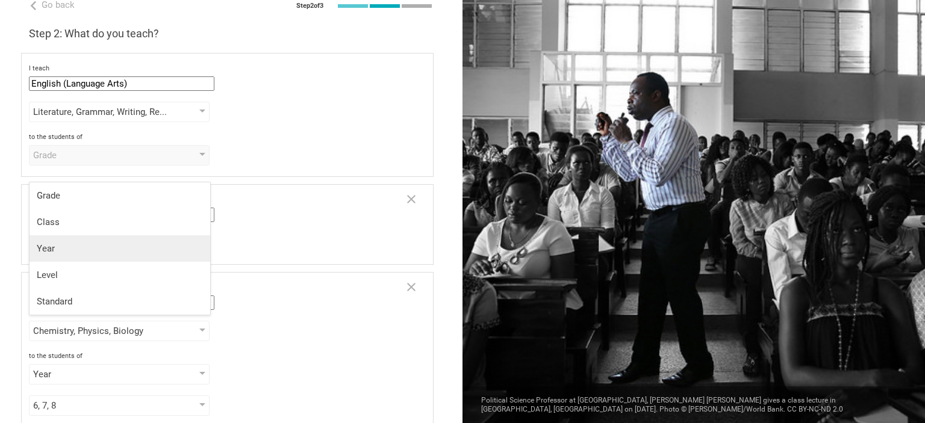
click at [72, 245] on div "Year" at bounding box center [120, 249] width 166 height 12
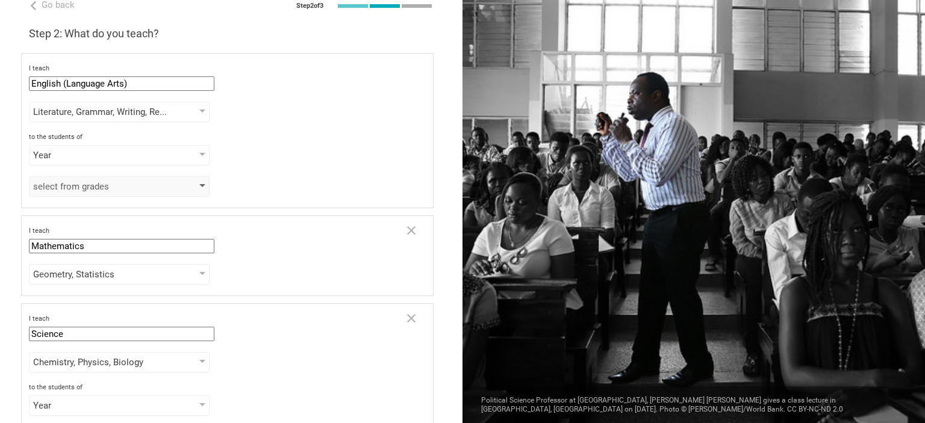
click at [181, 180] on div "select from grades" at bounding box center [119, 186] width 181 height 20
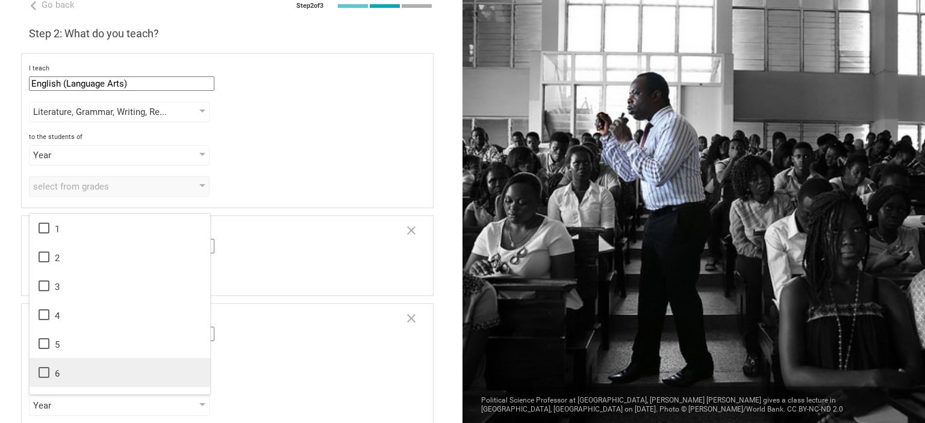
click at [99, 379] on div "6" at bounding box center [120, 372] width 166 height 14
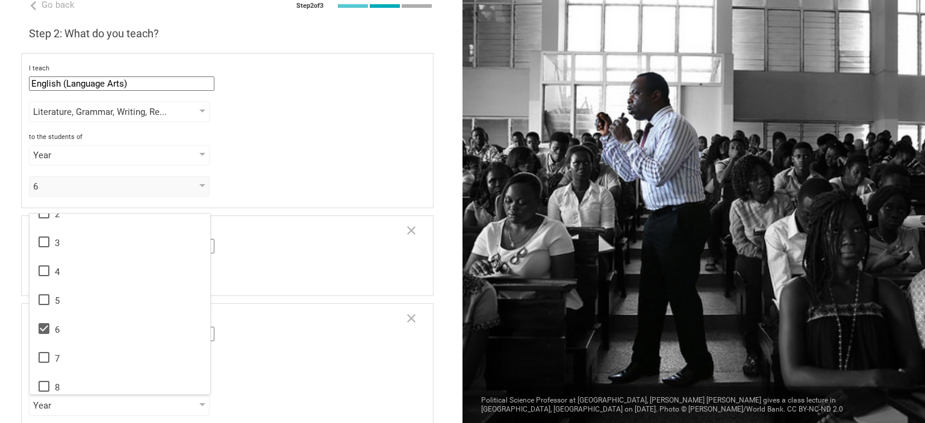
scroll to position [48, 0]
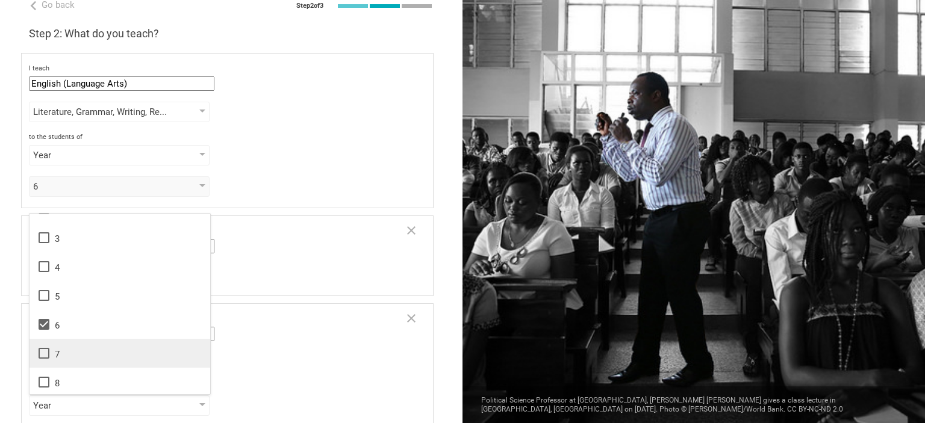
click at [49, 347] on icon at bounding box center [44, 353] width 14 height 14
click at [48, 377] on icon at bounding box center [44, 382] width 11 height 11
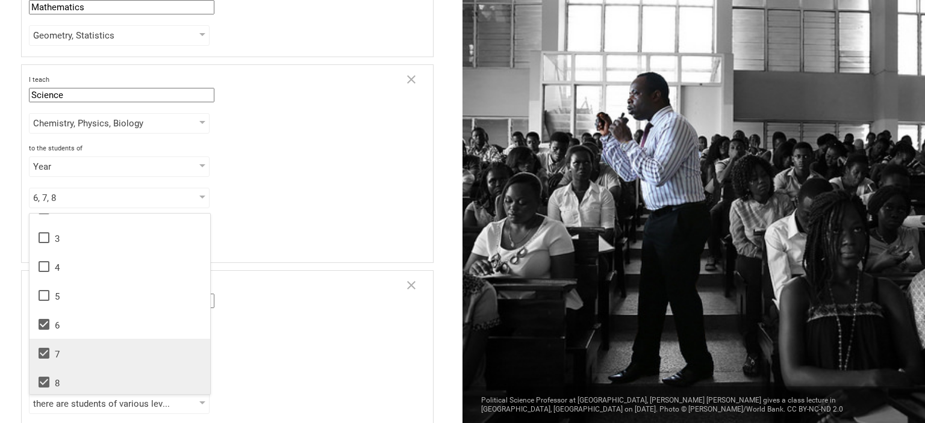
scroll to position [343, 0]
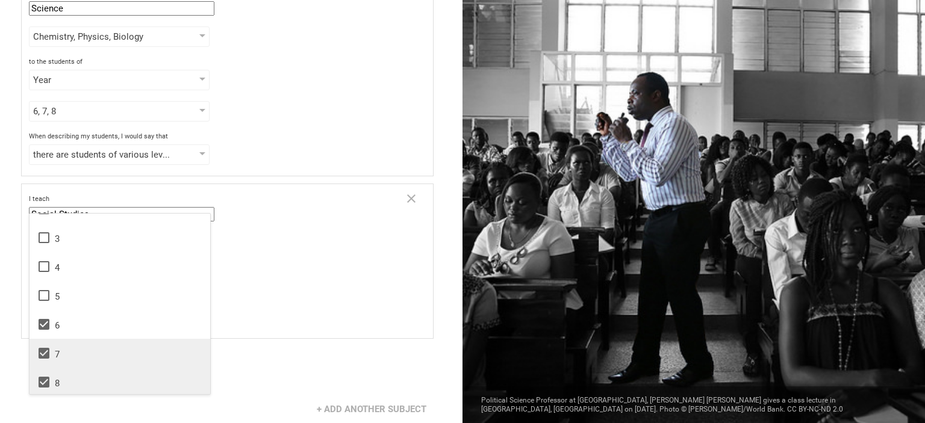
click at [416, 314] on div "there are students of various level of skill there are students of various leve…" at bounding box center [227, 317] width 397 height 20
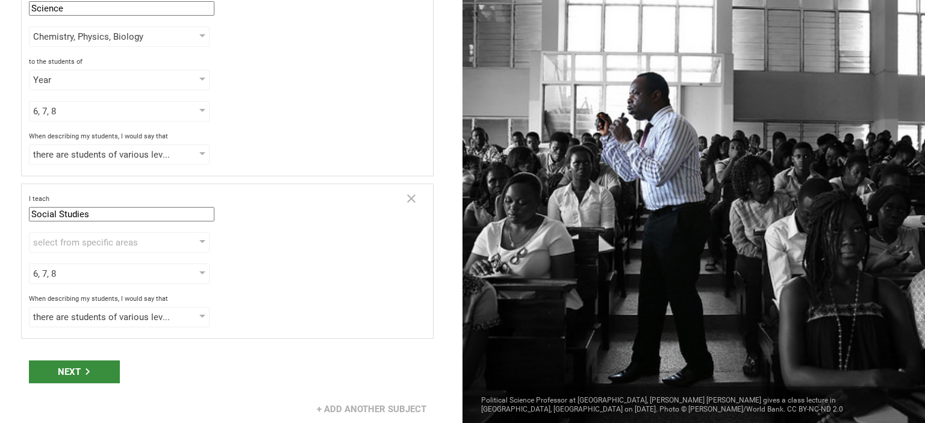
click at [93, 367] on div "Next" at bounding box center [74, 372] width 91 height 23
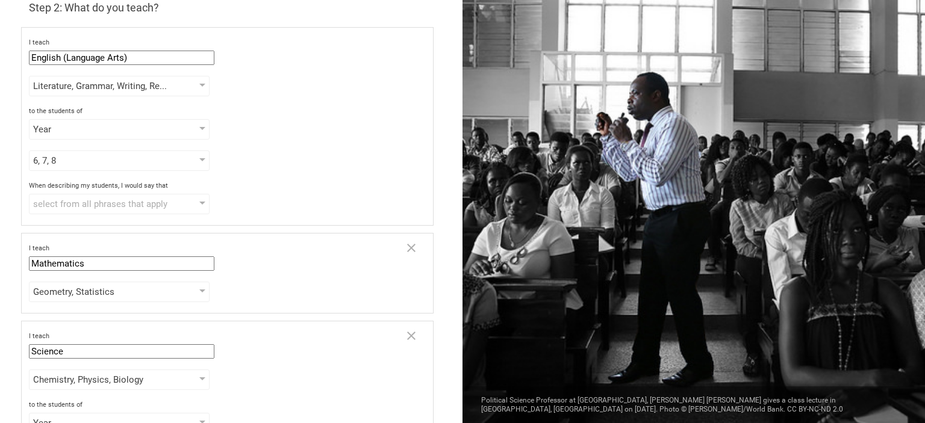
scroll to position [0, 0]
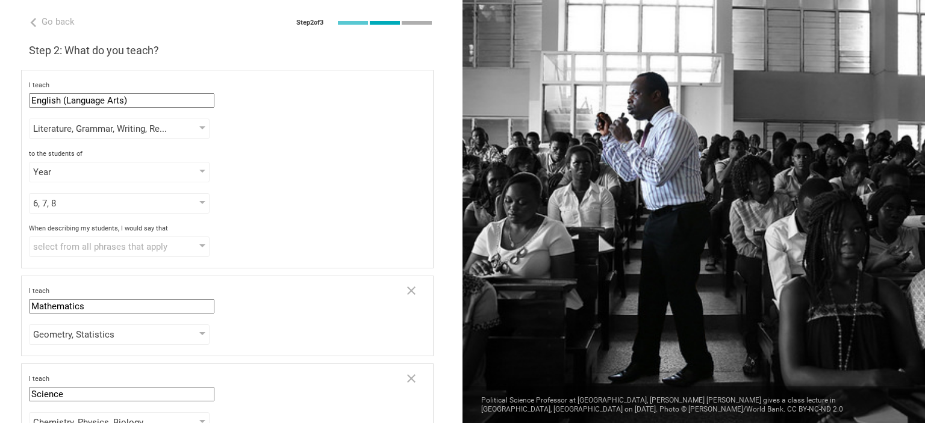
click at [68, 234] on div "When describing my students, I would say that select from all phrases that appl…" at bounding box center [227, 241] width 397 height 33
click at [68, 241] on div "select from all phrases that apply" at bounding box center [102, 247] width 138 height 12
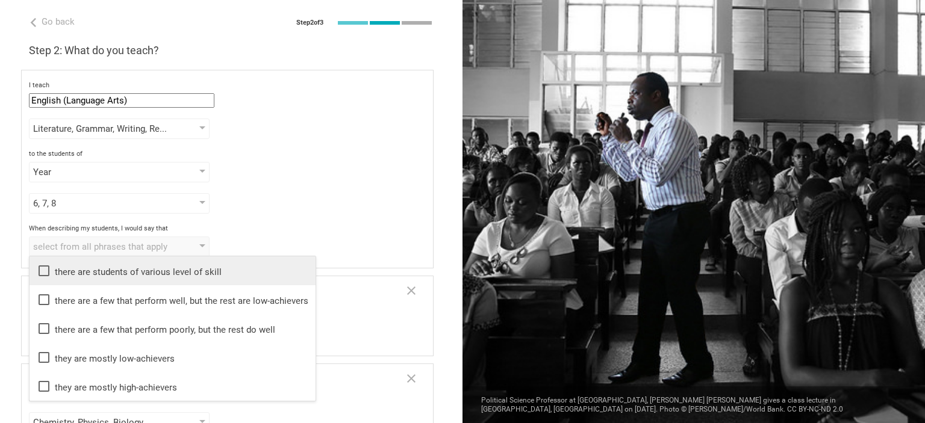
click at [72, 269] on div "there are students of various level of skill" at bounding box center [173, 271] width 272 height 14
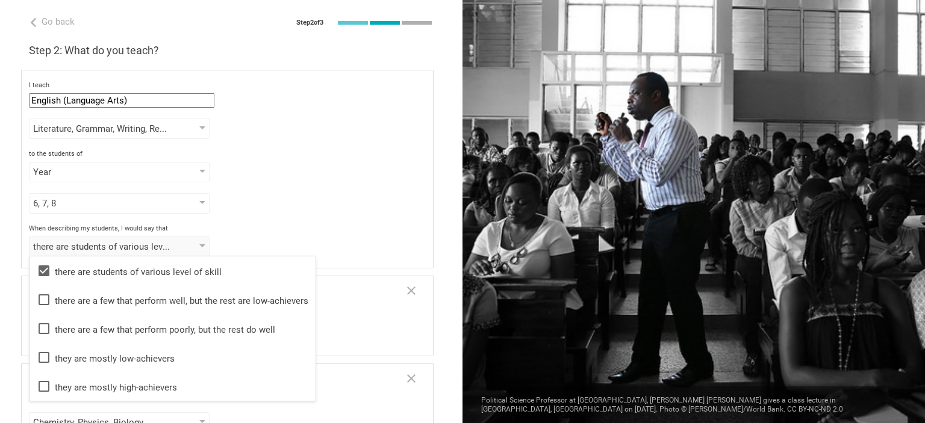
click at [289, 214] on div "I teach English (Language Arts) Mathematics English (Language Arts) Science Soc…" at bounding box center [227, 169] width 412 height 199
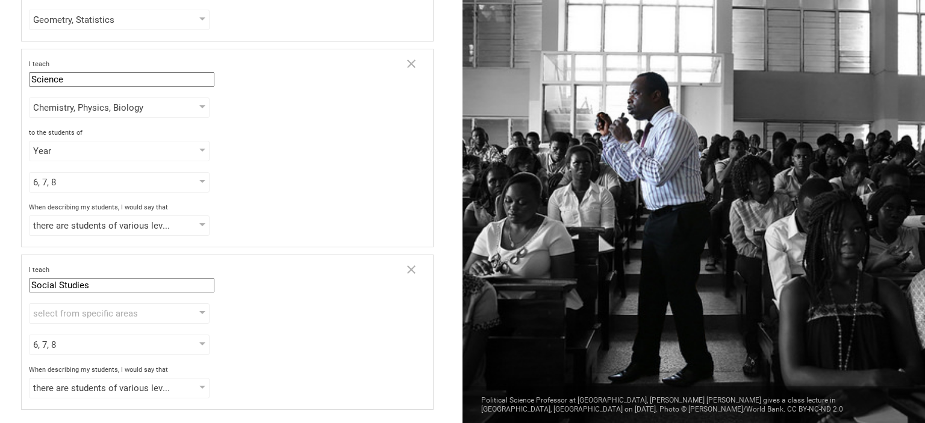
scroll to position [385, 0]
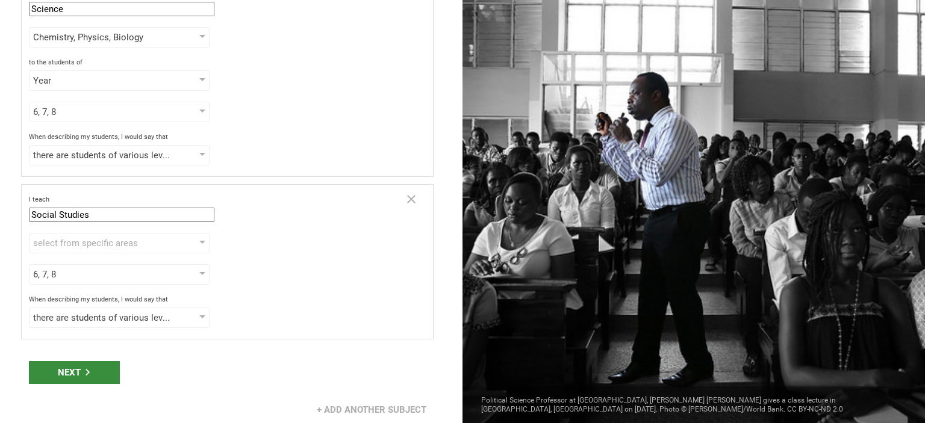
click at [86, 361] on div "Next" at bounding box center [74, 372] width 91 height 23
click at [70, 363] on div "Next" at bounding box center [74, 372] width 91 height 23
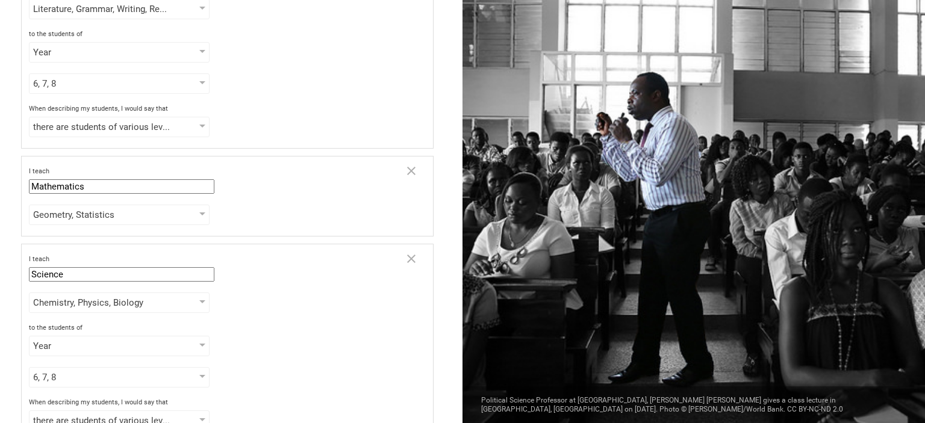
scroll to position [120, 0]
click at [101, 211] on div "Geometry, Statistics" at bounding box center [102, 214] width 138 height 12
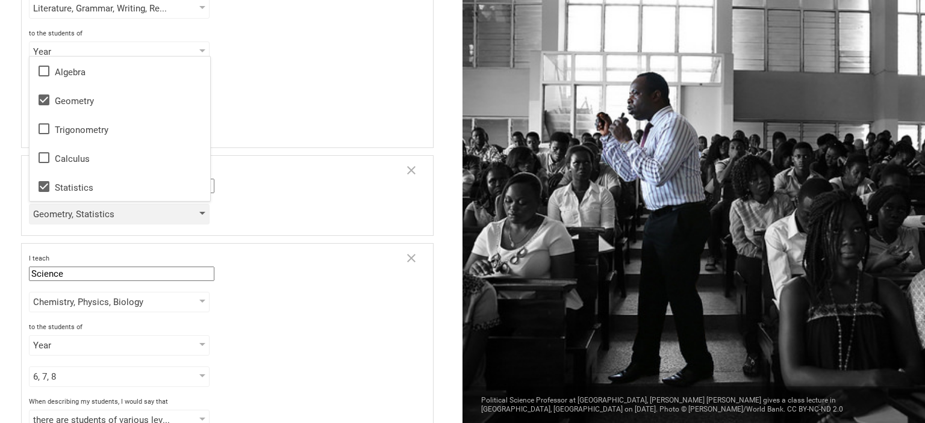
click at [101, 211] on div "Geometry, Statistics" at bounding box center [102, 214] width 138 height 12
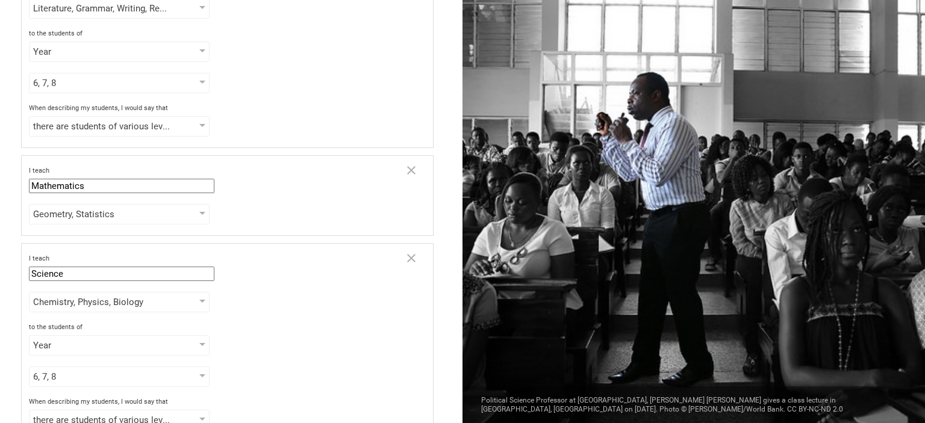
click at [291, 199] on div "I teach Mathematics Mathematics English (Language Arts) Science Social Studies …" at bounding box center [227, 195] width 412 height 81
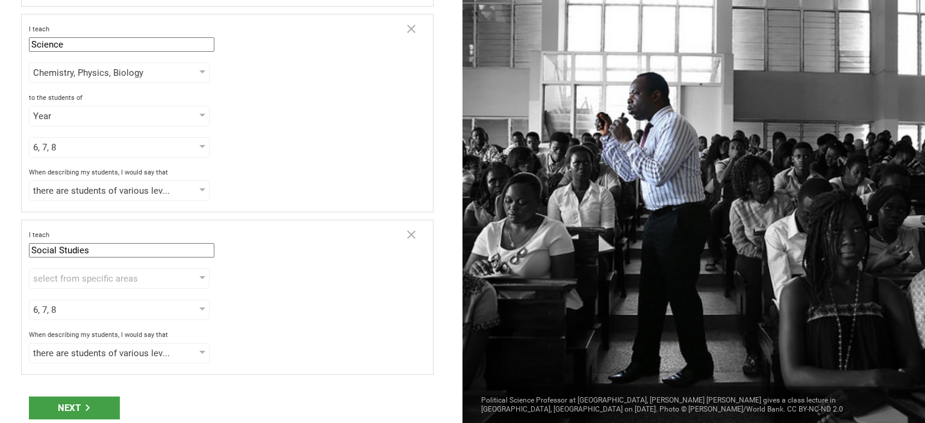
scroll to position [385, 0]
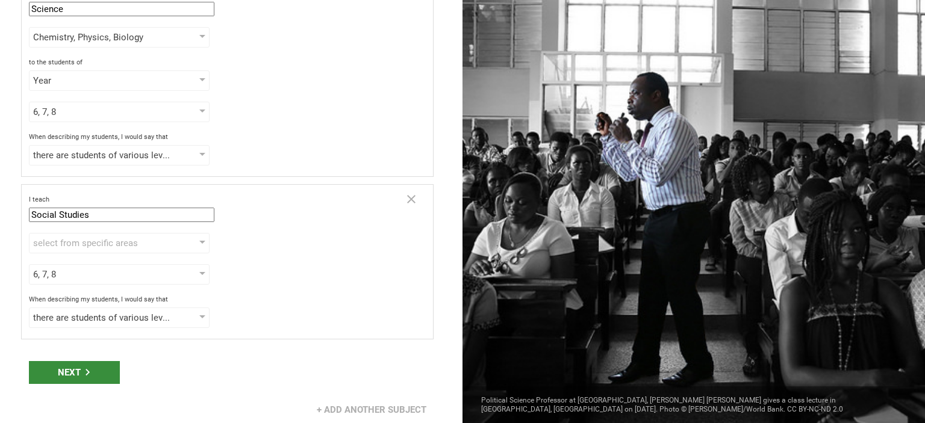
click at [81, 368] on div "Next" at bounding box center [74, 372] width 91 height 23
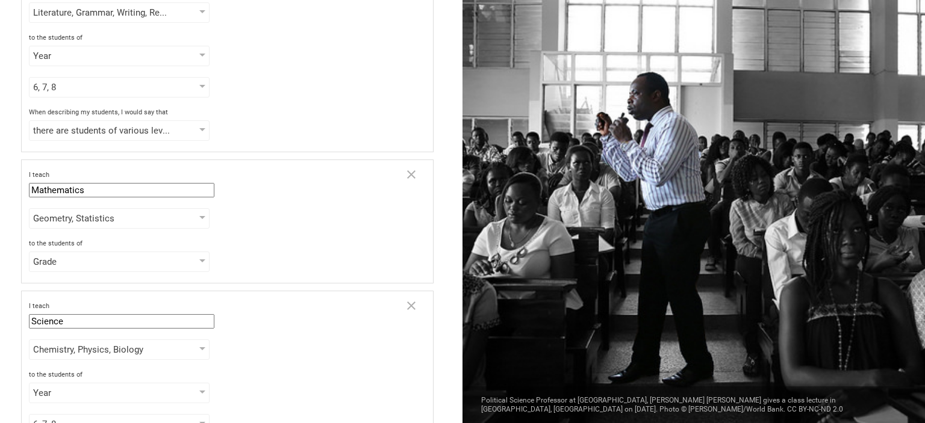
scroll to position [97, 0]
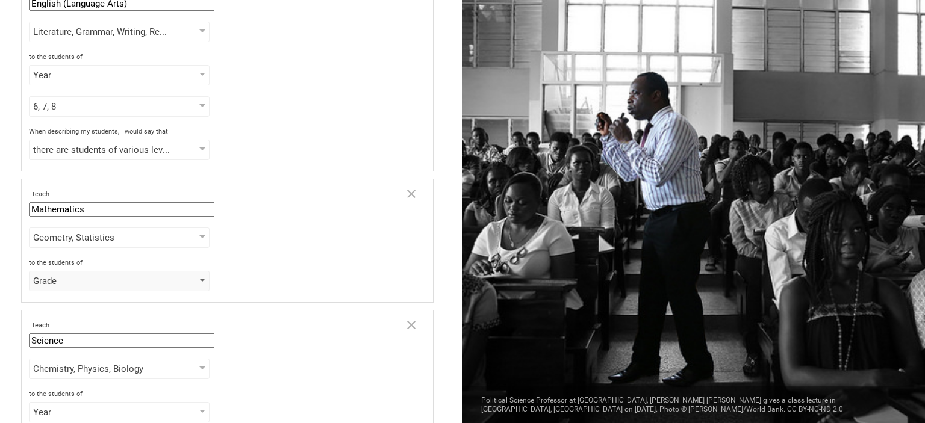
click at [55, 278] on div "Grade" at bounding box center [102, 281] width 138 height 12
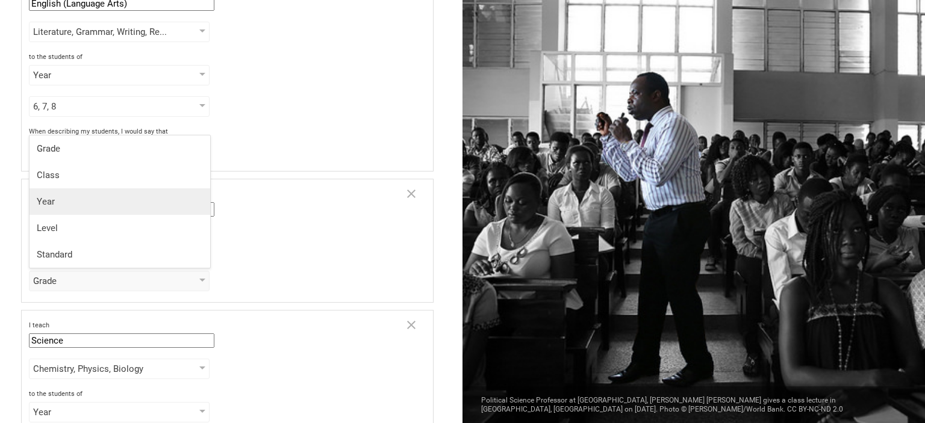
click at [62, 207] on div "Year" at bounding box center [120, 202] width 166 height 12
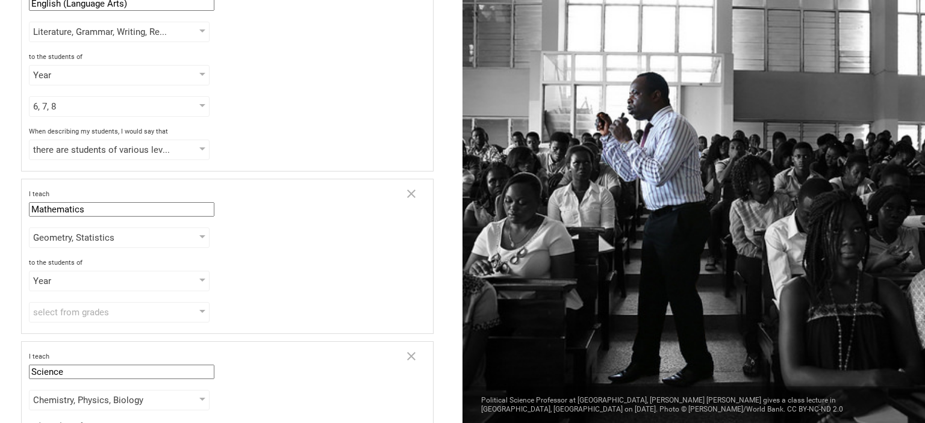
click at [153, 296] on div "I teach Mathematics Mathematics English (Language Arts) Science Social Studies …" at bounding box center [227, 256] width 412 height 155
click at [155, 306] on div "select from grades" at bounding box center [102, 312] width 138 height 12
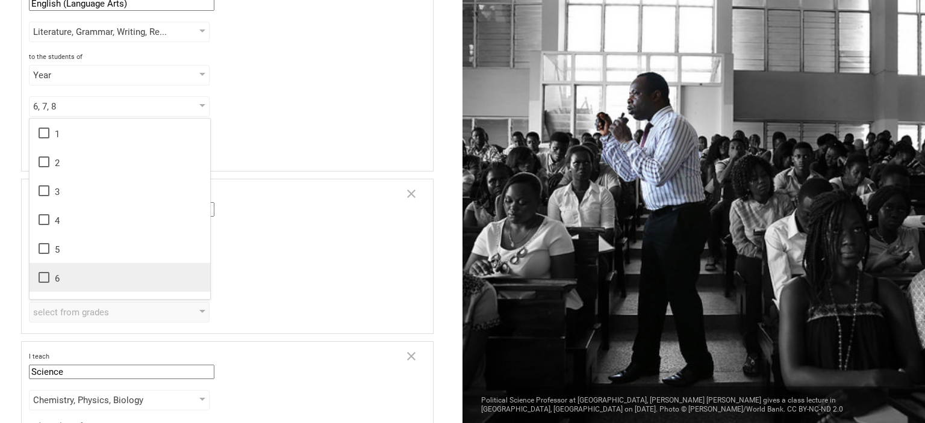
click at [110, 290] on li "6" at bounding box center [120, 277] width 181 height 29
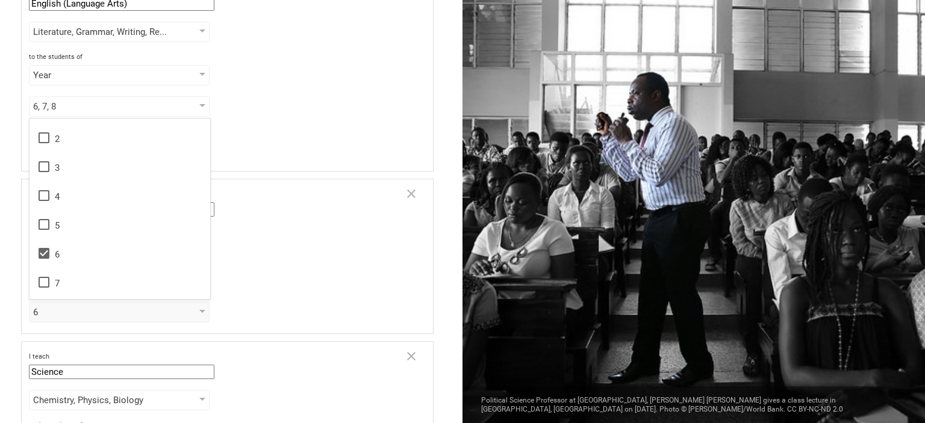
scroll to position [48, 0]
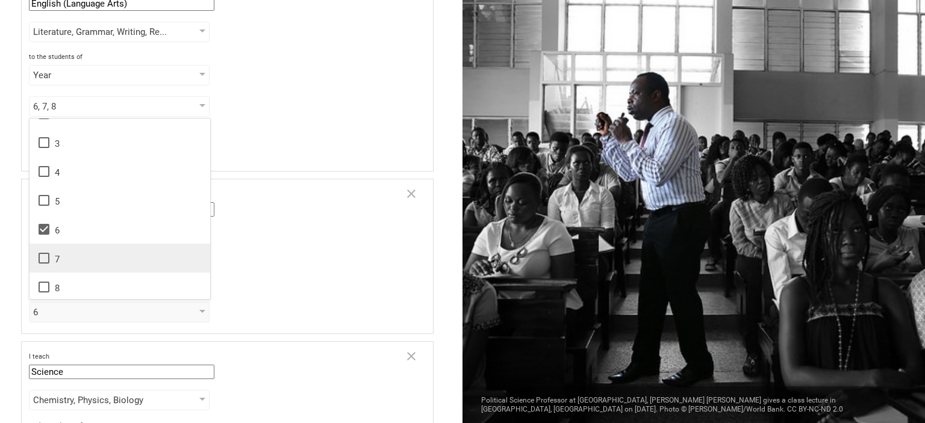
click at [113, 263] on div "7" at bounding box center [120, 258] width 166 height 14
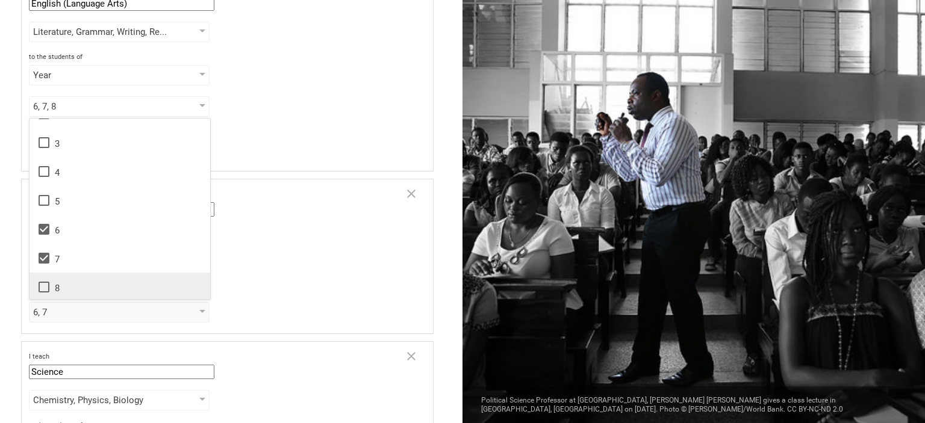
click at [110, 278] on li "8" at bounding box center [120, 287] width 181 height 29
click at [244, 314] on div "6, 7, 8 1 2 3 4 5 6 7 8 9 10 11 12 13" at bounding box center [227, 312] width 397 height 20
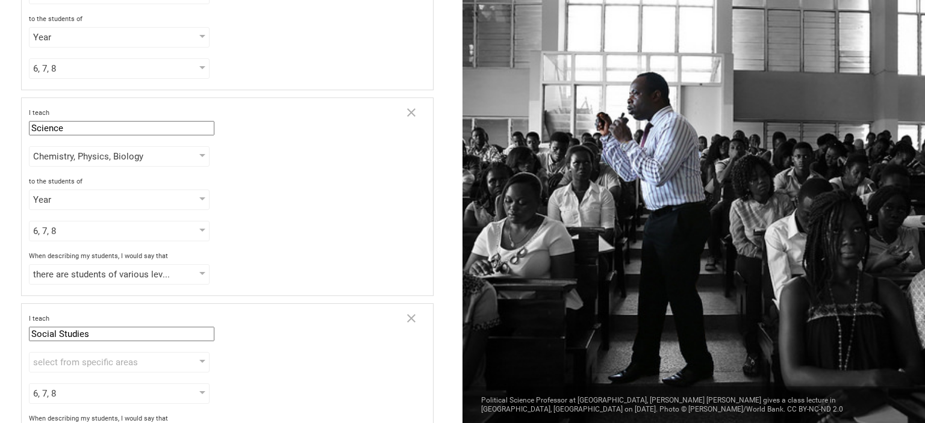
scroll to position [460, 0]
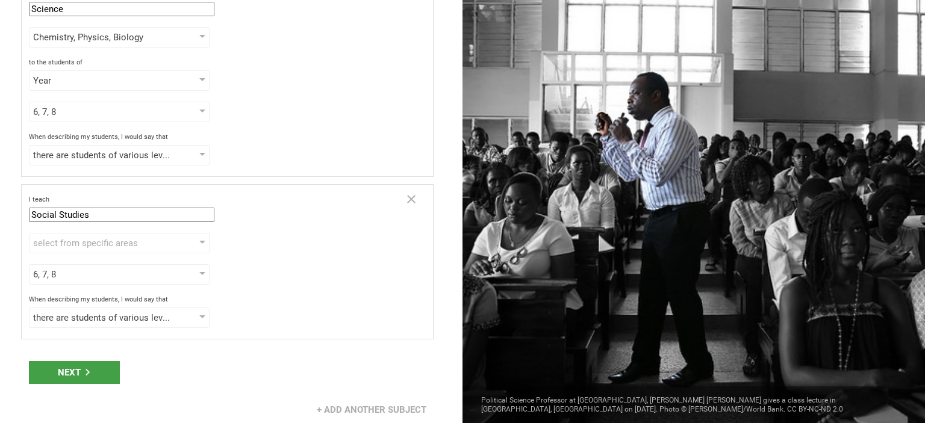
click at [86, 380] on div "Next" at bounding box center [231, 372] width 462 height 37
click at [74, 368] on div "Next" at bounding box center [74, 372] width 91 height 23
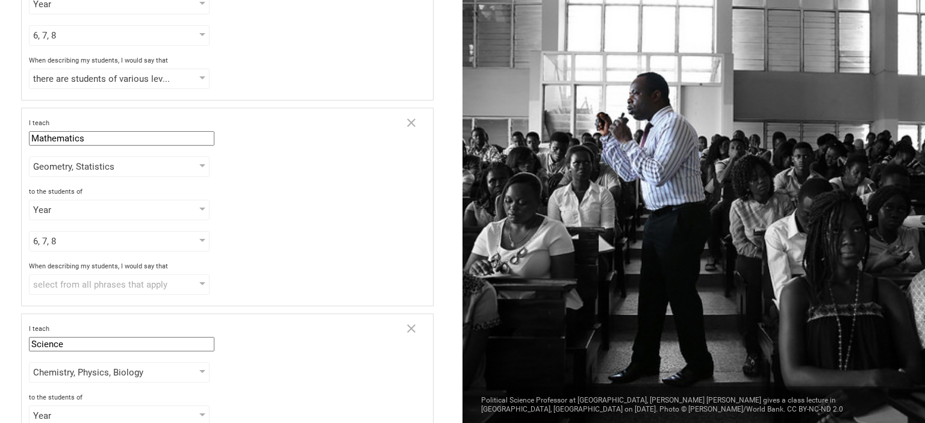
scroll to position [159, 0]
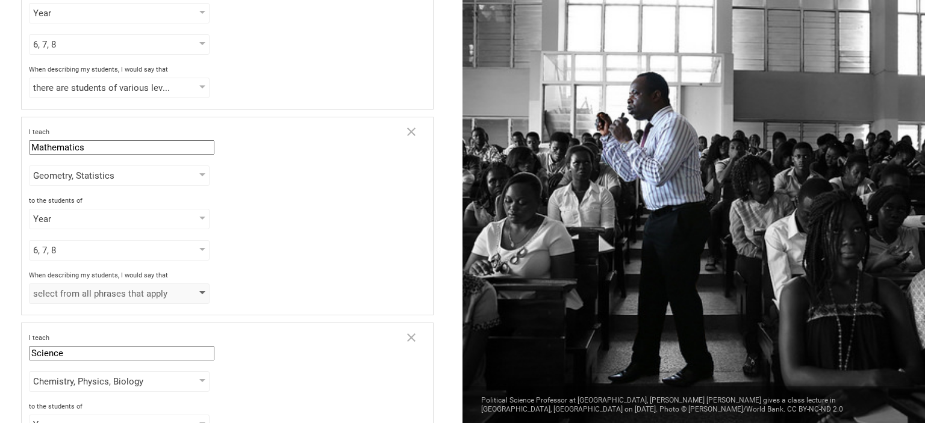
click at [76, 293] on div "select from all phrases that apply" at bounding box center [102, 294] width 138 height 12
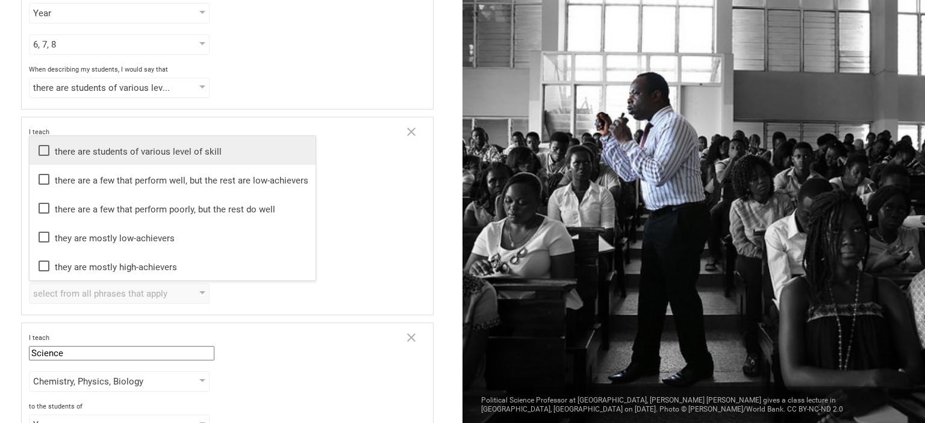
click at [104, 149] on div "there are students of various level of skill" at bounding box center [173, 150] width 272 height 14
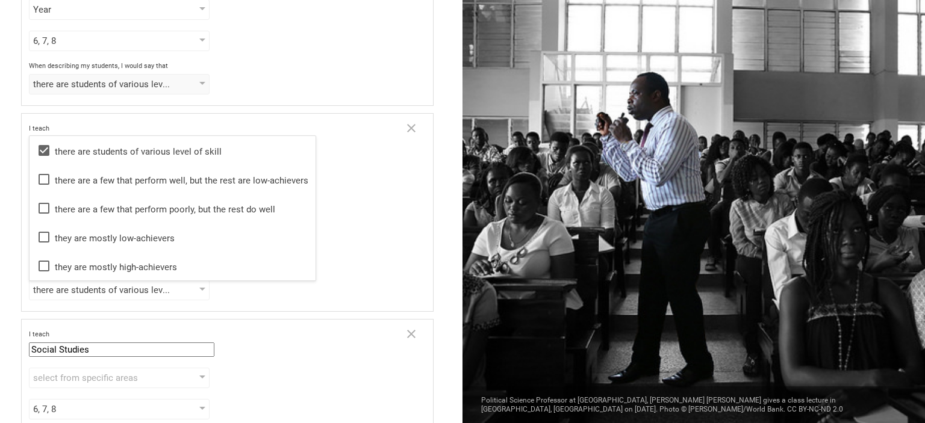
scroll to position [503, 0]
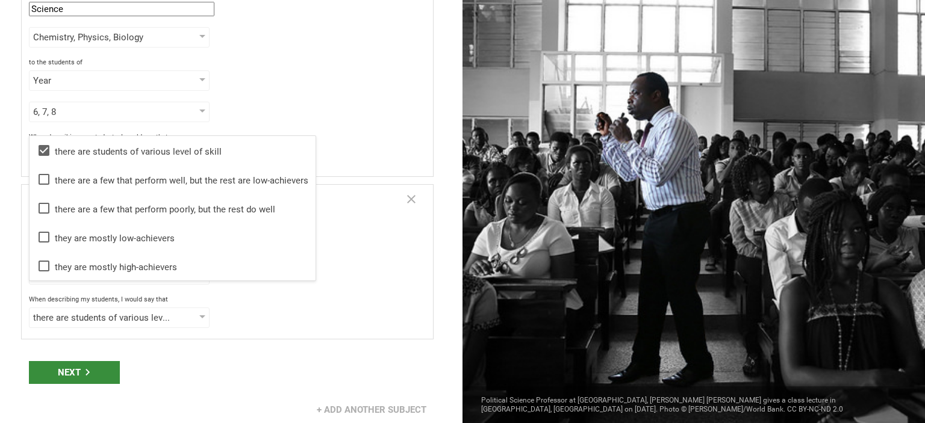
click at [89, 375] on div "Next" at bounding box center [74, 372] width 91 height 23
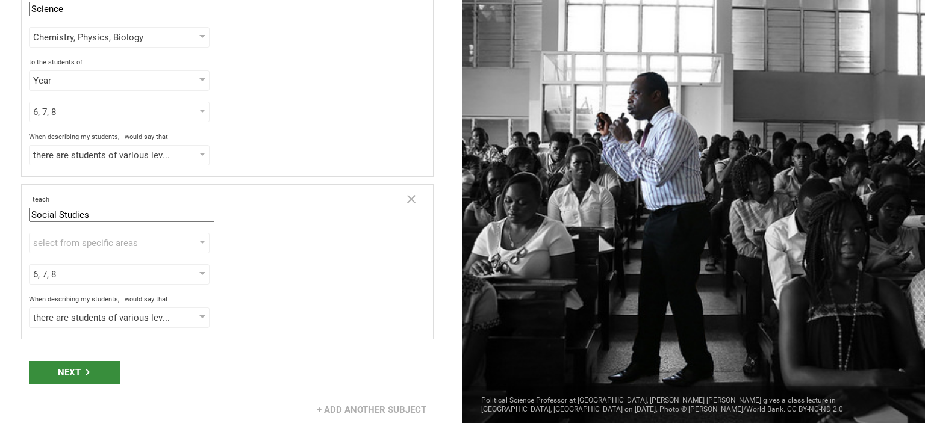
click at [70, 364] on div "Next" at bounding box center [74, 372] width 91 height 23
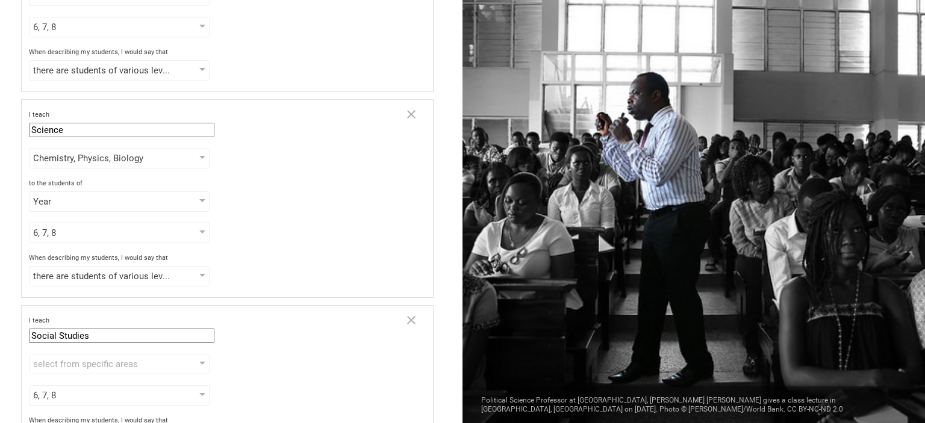
scroll to position [498, 0]
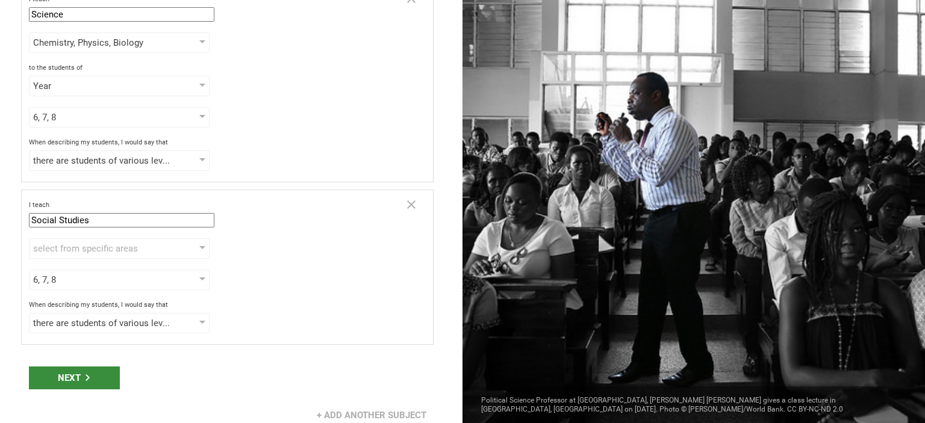
click at [61, 368] on div "Next" at bounding box center [74, 378] width 91 height 23
click at [111, 243] on div "select from specific areas" at bounding box center [102, 249] width 138 height 12
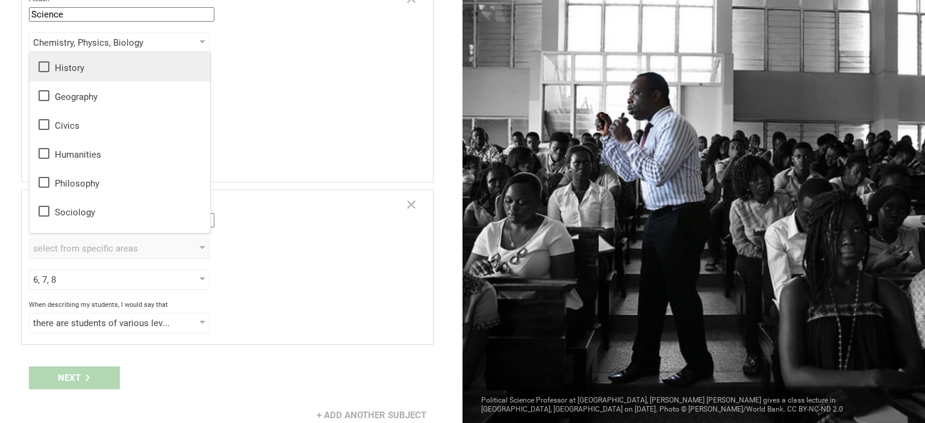
click at [67, 66] on div "History" at bounding box center [120, 67] width 166 height 14
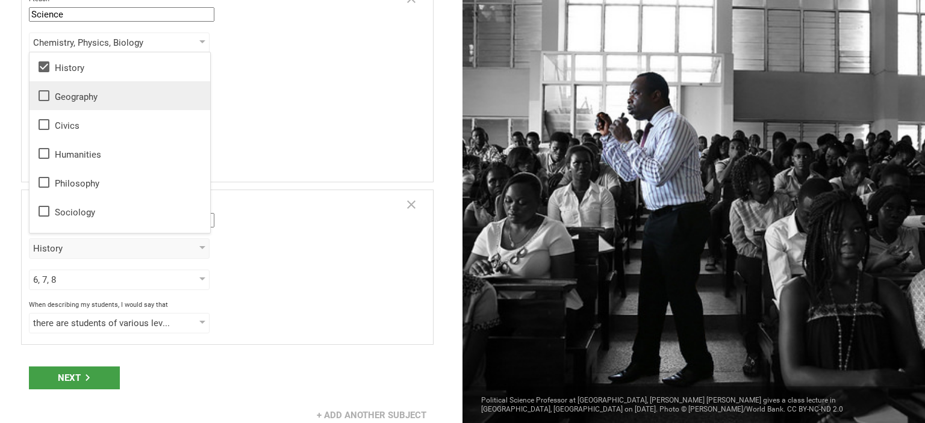
click at [73, 89] on div "Geography" at bounding box center [120, 96] width 166 height 14
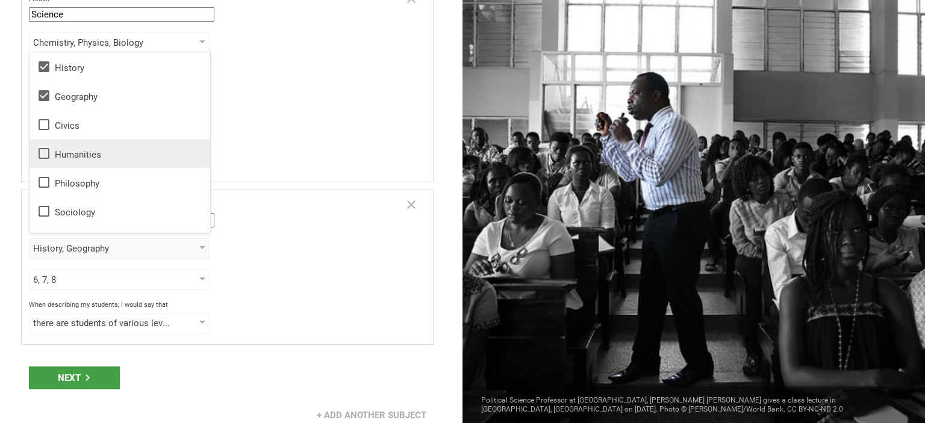
click at [77, 158] on div "Humanities" at bounding box center [120, 153] width 166 height 14
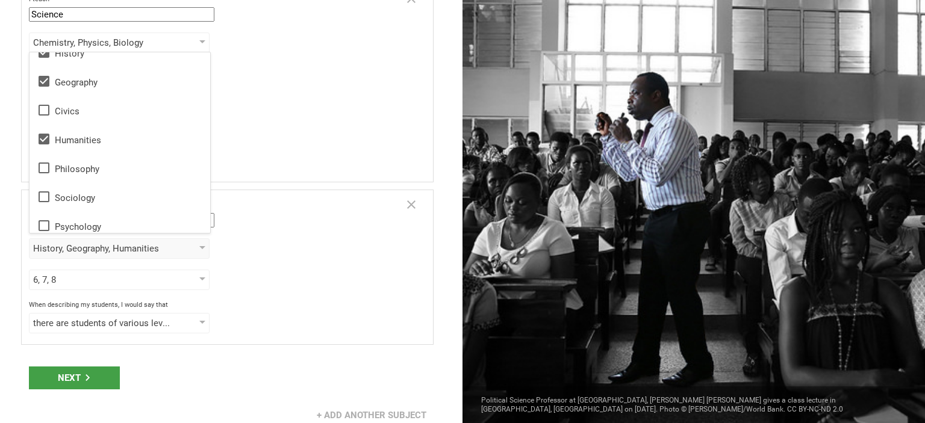
scroll to position [22, 0]
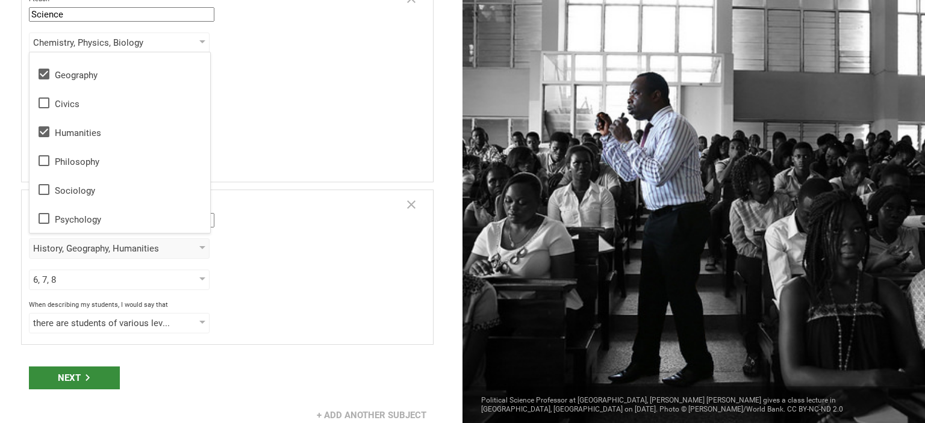
click at [78, 369] on div "Next" at bounding box center [74, 378] width 91 height 23
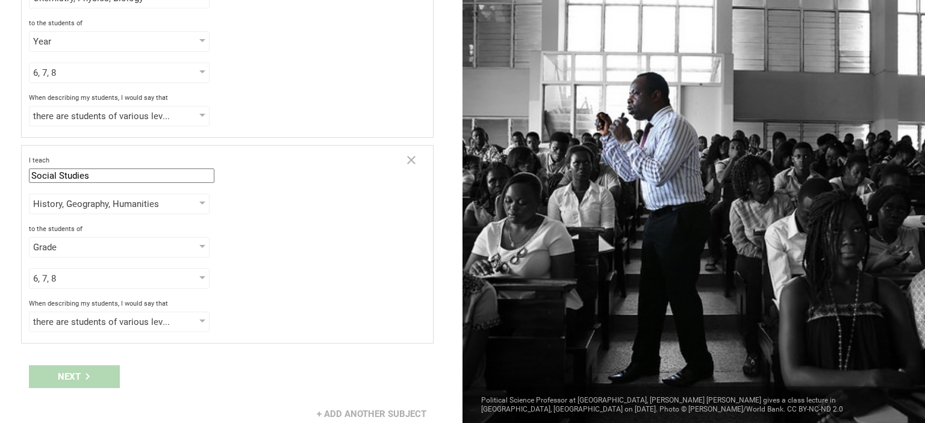
scroll to position [546, 0]
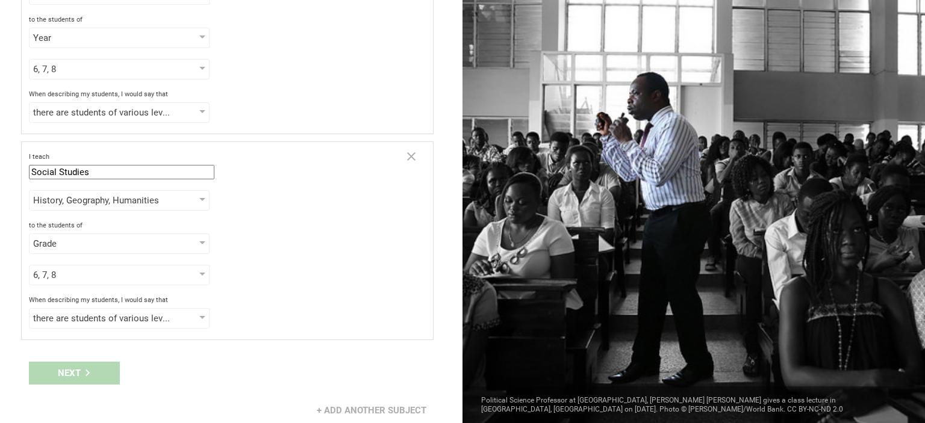
click at [90, 363] on div "Next" at bounding box center [231, 373] width 462 height 37
click at [263, 296] on div "When describing my students, I would say that" at bounding box center [227, 300] width 397 height 8
click at [181, 237] on div "Grade" at bounding box center [119, 244] width 181 height 20
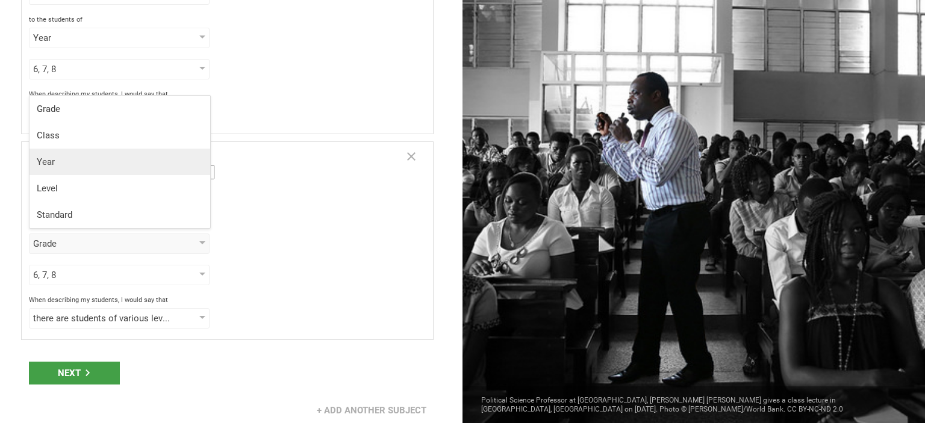
click at [115, 161] on div "Year" at bounding box center [120, 162] width 166 height 12
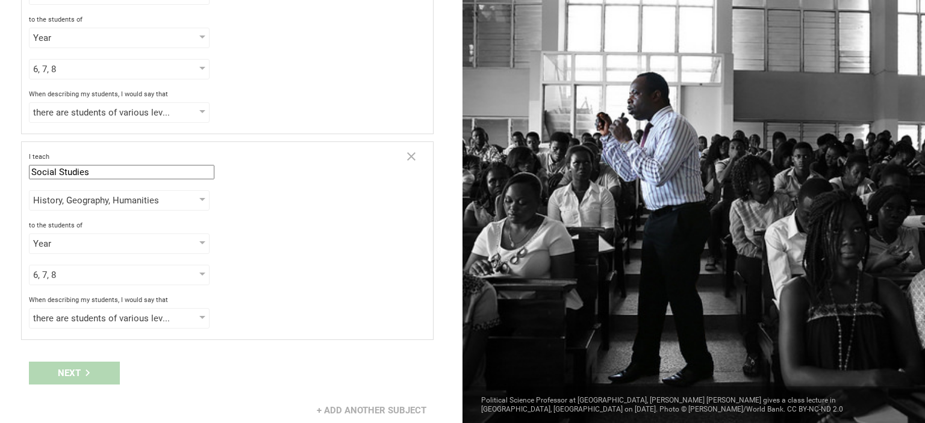
click at [282, 343] on div "Go back Step 2 of 3 Welcome, [PERSON_NAME]! You are almost all set. Just answer…" at bounding box center [231, 211] width 462 height 423
click at [81, 361] on div "Next" at bounding box center [231, 373] width 462 height 37
click at [94, 368] on div "Next" at bounding box center [231, 373] width 462 height 37
